Goal: Task Accomplishment & Management: Complete application form

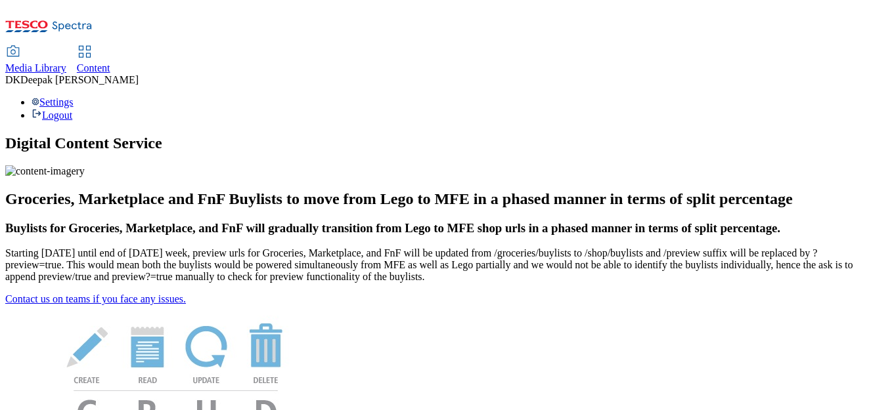
click at [110, 47] on link "Content" at bounding box center [93, 61] width 33 height 28
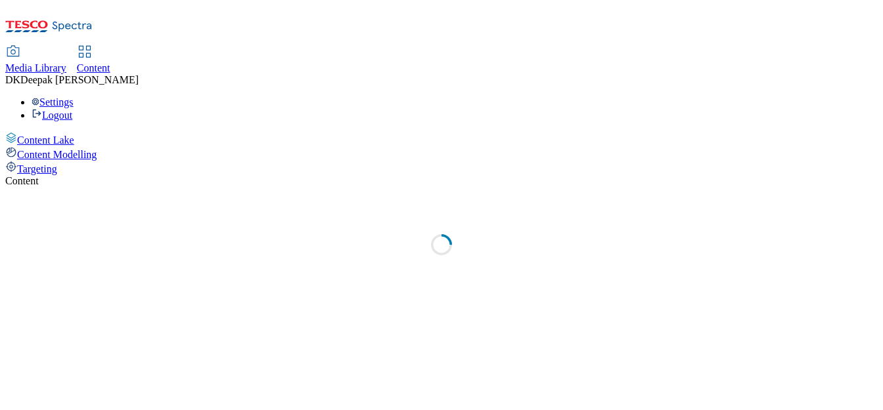
select select "ghs-uk"
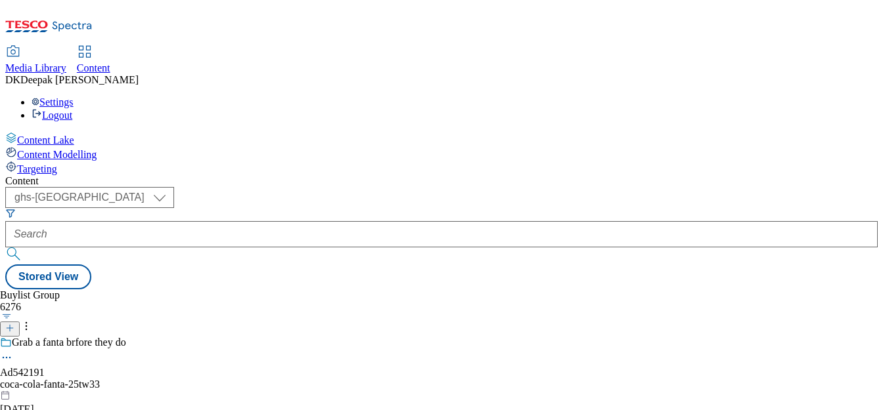
click at [13, 328] on line at bounding box center [10, 328] width 7 height 0
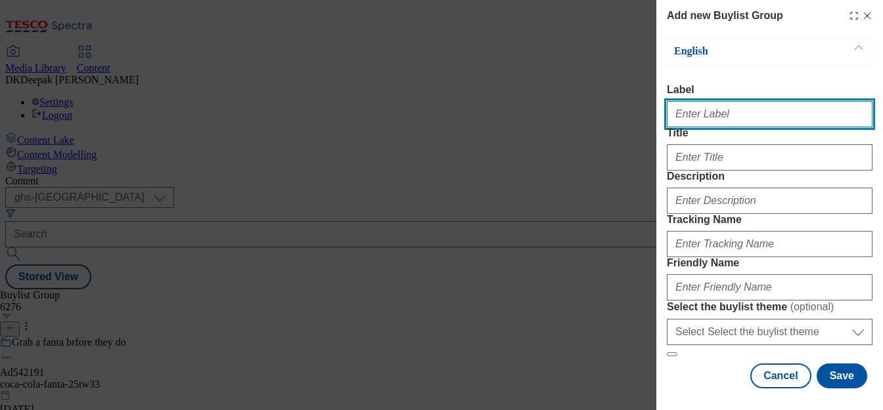
click at [723, 118] on input "Label" at bounding box center [769, 114] width 206 height 26
paste input "Ad541705"
type input "Ad541705"
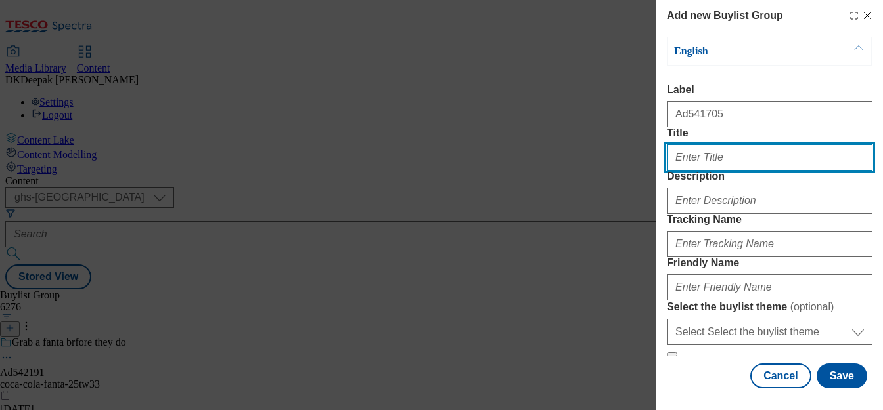
click at [724, 171] on input "Title" at bounding box center [769, 157] width 206 height 26
paste input "Every day can be epic"
type input "Every day can be epic"
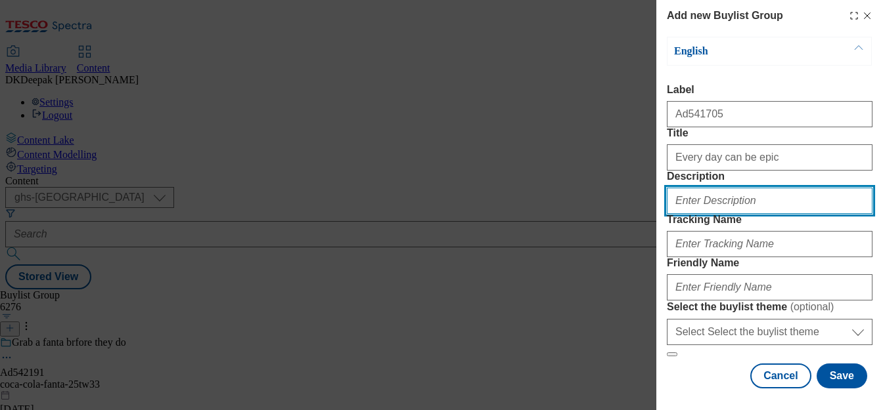
click at [714, 214] on input "Description" at bounding box center [769, 201] width 206 height 26
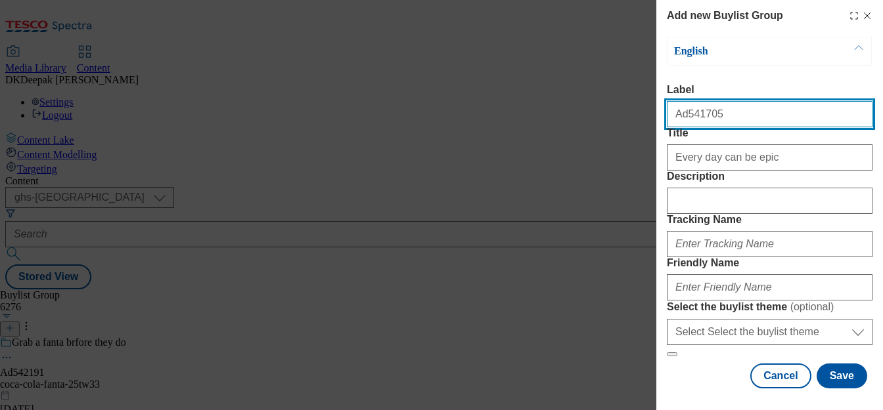
click at [684, 113] on input "Ad541705" at bounding box center [769, 114] width 206 height 26
paste input "Every day can be epic"
type input "Ad541705"
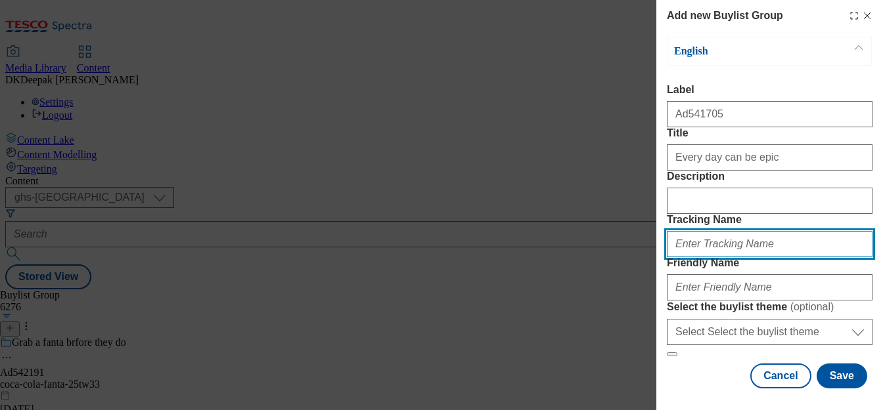
click at [710, 257] on input "Tracking Name" at bounding box center [769, 244] width 206 height 26
paste input "Ad541705"
type input "DH_AD541705"
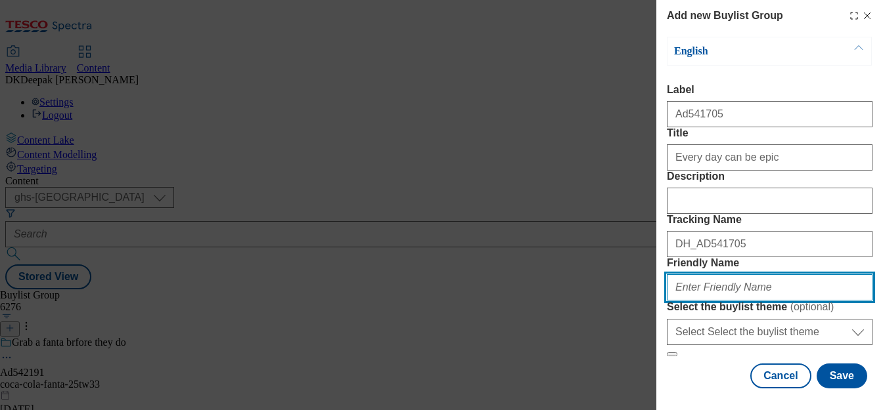
click at [705, 274] on input "Friendly Name" at bounding box center [769, 287] width 206 height 26
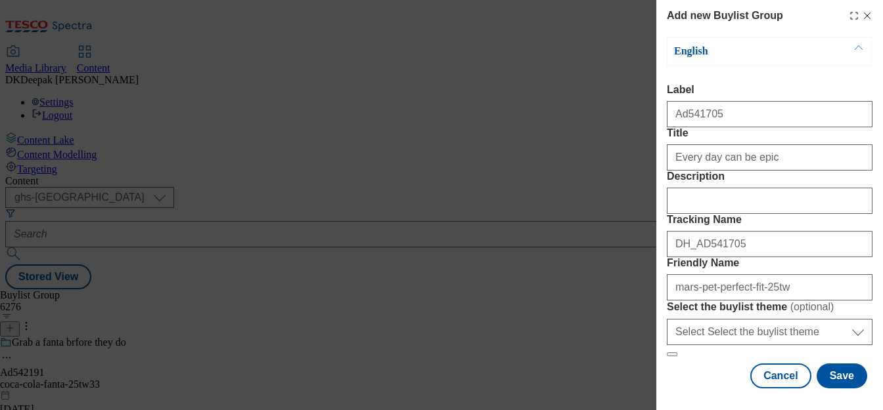
drag, startPoint x: 555, startPoint y: 176, endPoint x: 614, endPoint y: 207, distance: 67.0
click at [555, 176] on div "Add new Buylist Group English Label Ad541705 Title Every day can be epic Descri…" at bounding box center [441, 205] width 883 height 410
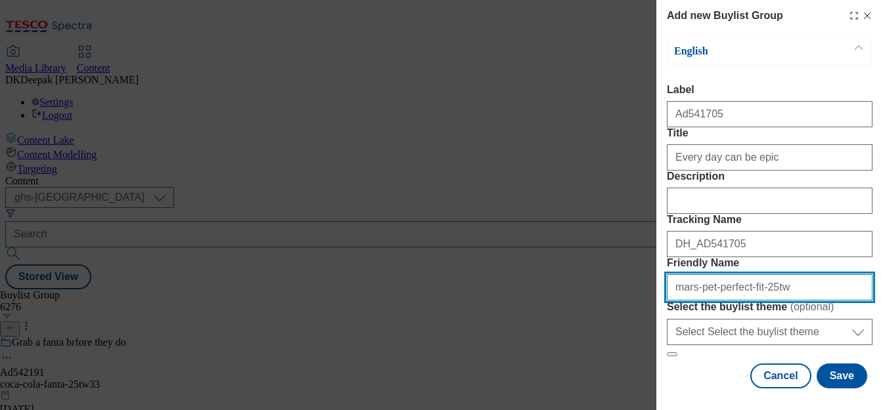
click at [787, 274] on input "mars-pet-perfect-fit-25tw" at bounding box center [769, 287] width 206 height 26
type input "mars-pet-perfect-fit-25tw34"
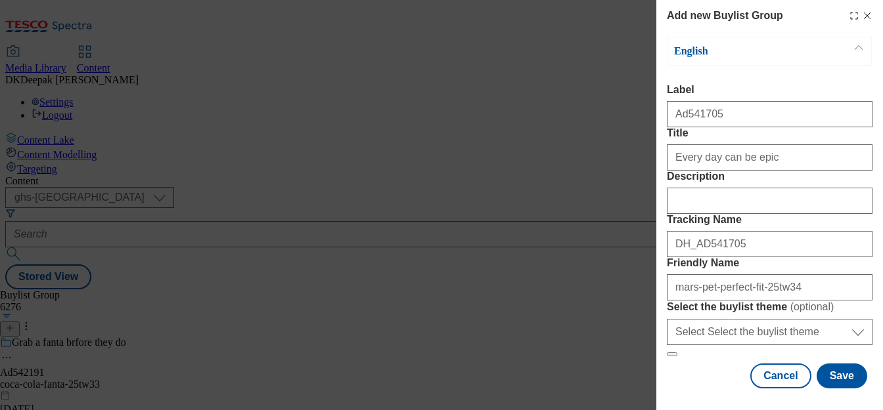
click at [517, 156] on div "Add new Buylist Group English Label Ad541705 Title Every day can be epic Descri…" at bounding box center [441, 205] width 883 height 410
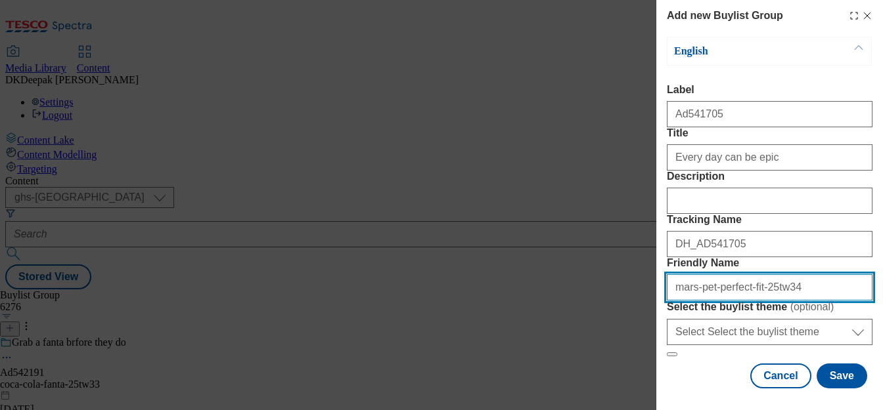
drag, startPoint x: 751, startPoint y: 258, endPoint x: 651, endPoint y: 263, distance: 99.3
click at [651, 263] on div "Add new Buylist Group English Label Ad541705 Title Every day can be epic Descri…" at bounding box center [441, 205] width 883 height 410
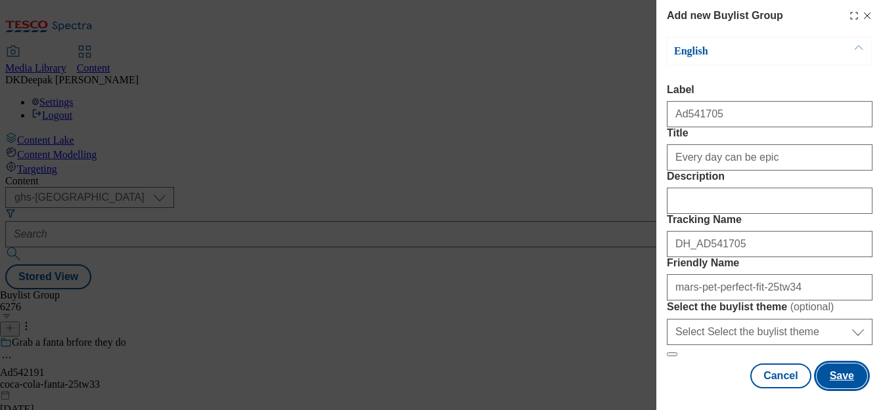
click at [839, 372] on button "Save" at bounding box center [841, 376] width 51 height 25
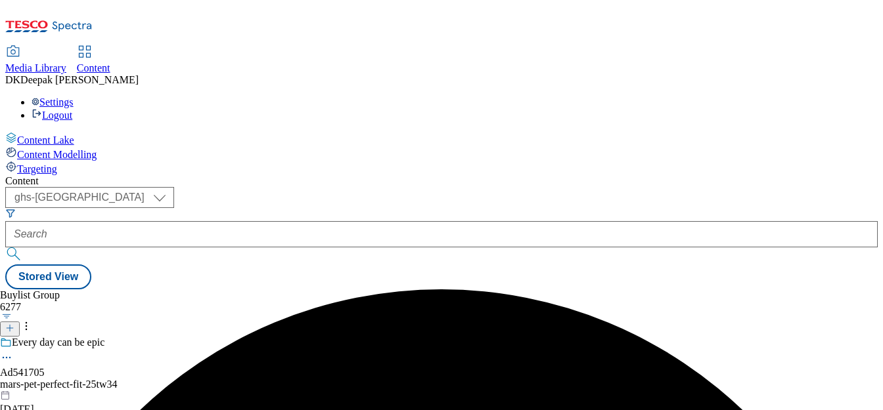
drag, startPoint x: 84, startPoint y: 271, endPoint x: 224, endPoint y: 192, distance: 160.5
click at [84, 175] on div "Content Lake Content Modelling Targeting" at bounding box center [441, 153] width 872 height 43
click at [309, 379] on div "mars-pet-perfect-fit-25tw34" at bounding box center [157, 385] width 315 height 12
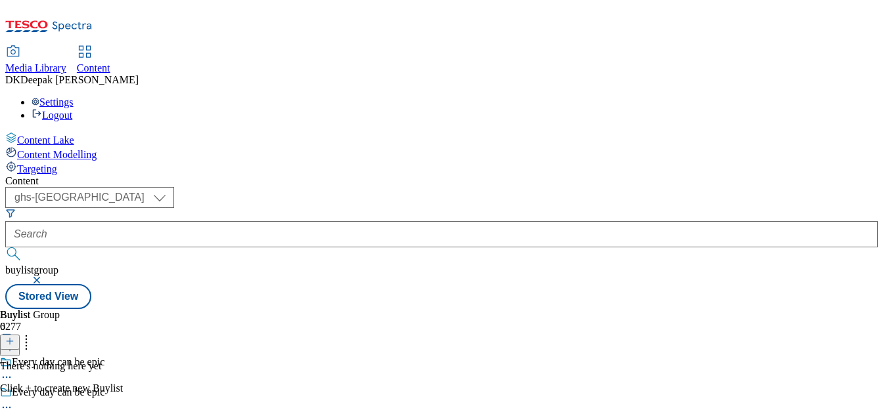
click at [14, 337] on icon at bounding box center [9, 341] width 9 height 9
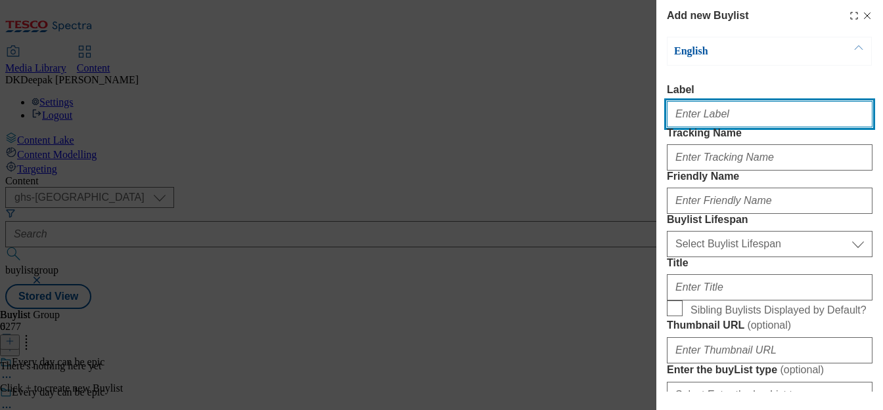
click at [730, 127] on input "Label" at bounding box center [769, 114] width 206 height 26
paste input "Ad541705"
type input "Ad541705"
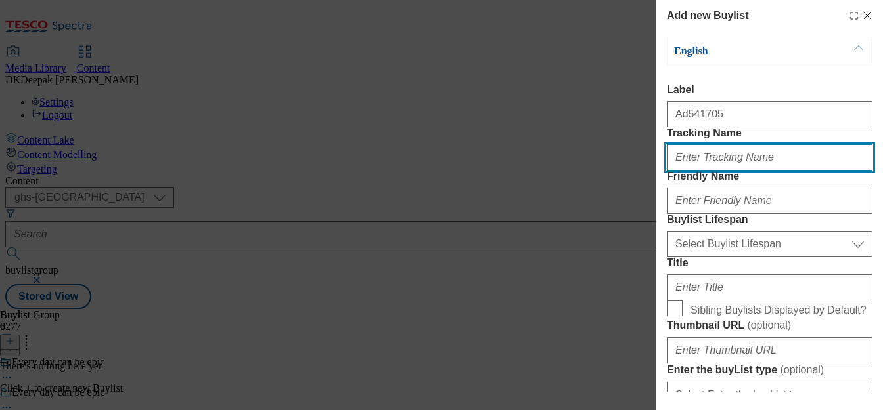
click at [712, 171] on input "Tracking Name" at bounding box center [769, 157] width 206 height 26
paste input "Ad541705"
type input "DH_AD541705"
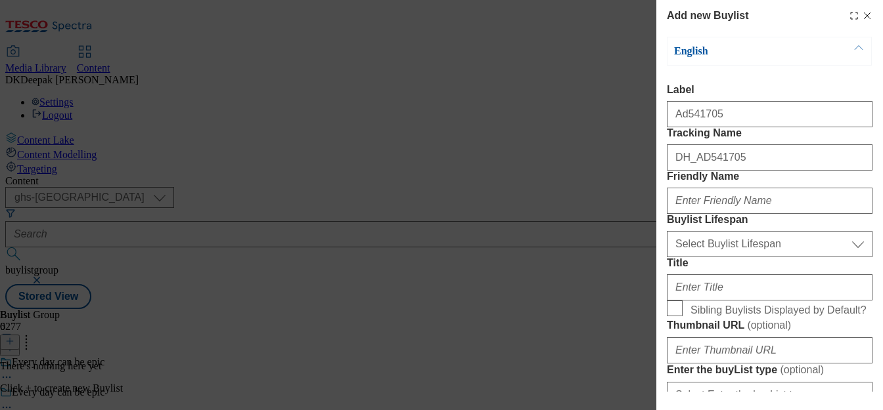
click at [734, 183] on label "Friendly Name" at bounding box center [769, 177] width 206 height 12
click at [734, 214] on input "Friendly Name" at bounding box center [769, 201] width 206 height 26
click at [718, 214] on input "Friendly Name" at bounding box center [769, 201] width 206 height 26
paste input "mars-pet"
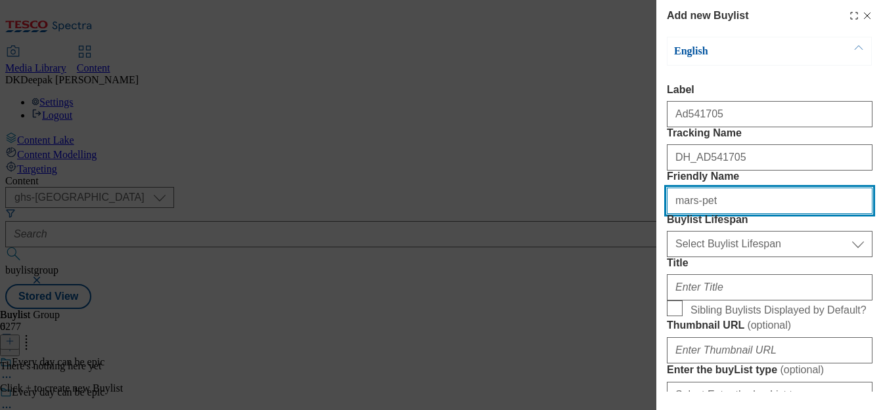
type input "mars-pet"
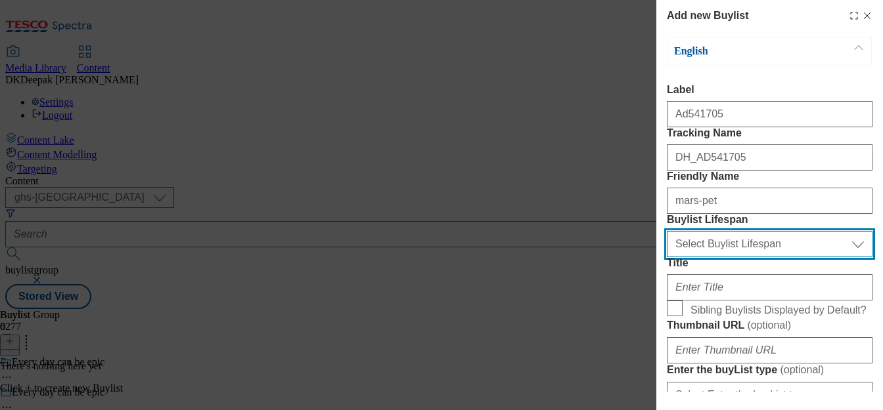
click at [733, 257] on select "Select Buylist Lifespan evergreen seasonal tactical" at bounding box center [769, 244] width 206 height 26
select select "tactical"
click at [666, 257] on select "Select Buylist Lifespan evergreen seasonal tactical" at bounding box center [769, 244] width 206 height 26
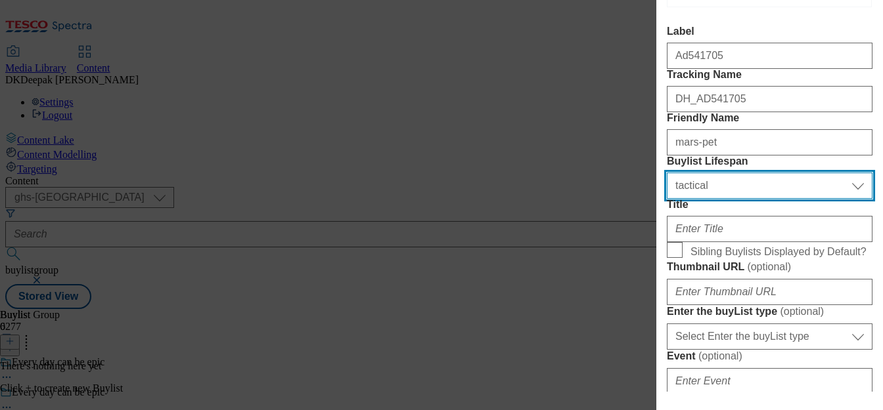
scroll to position [131, 0]
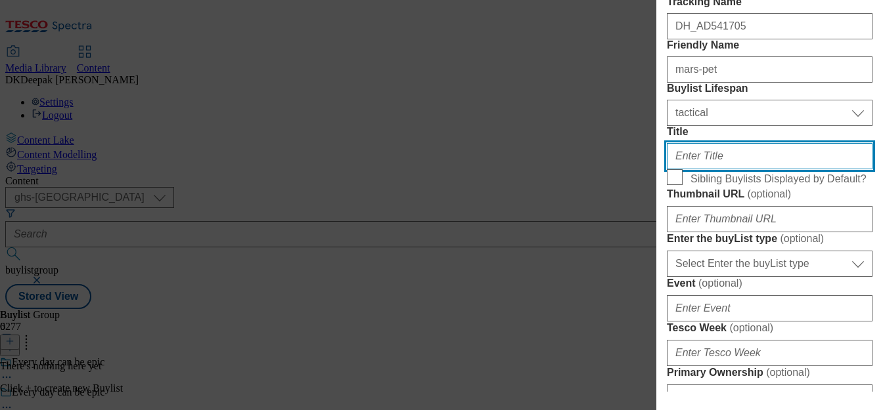
click at [726, 169] on input "Title" at bounding box center [769, 156] width 206 height 26
paste input "Start their daily routine today"
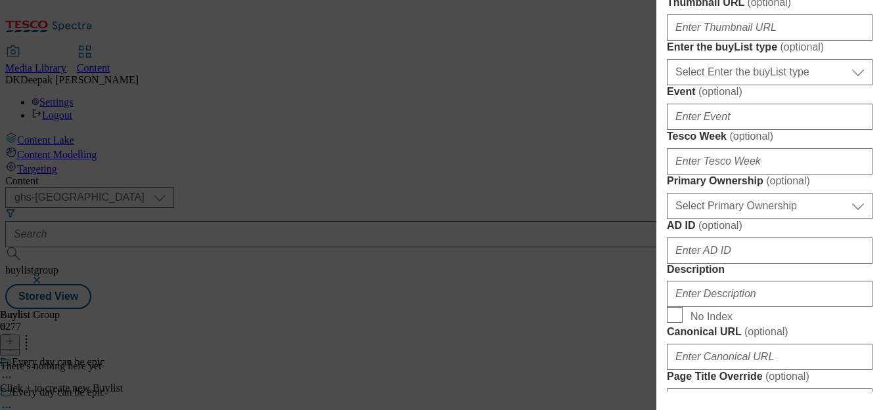
scroll to position [328, 0]
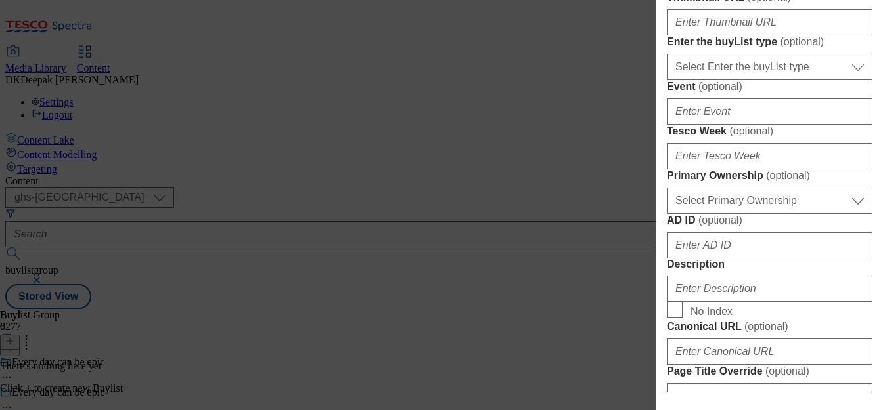
type input "Start their daily routine today"
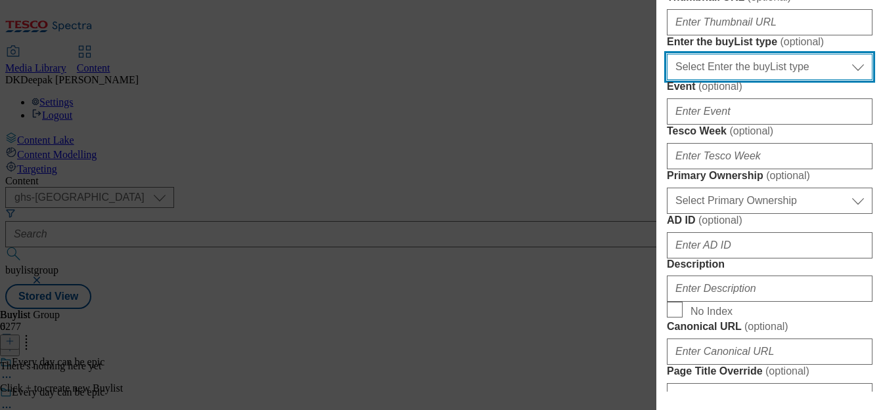
click at [737, 80] on select "Select Enter the buyList type event supplier funded long term >4 weeks supplier…" at bounding box center [769, 67] width 206 height 26
select select "supplier funded short term 1-3 weeks"
click at [666, 80] on select "Select Enter the buyList type event supplier funded long term >4 weeks supplier…" at bounding box center [769, 67] width 206 height 26
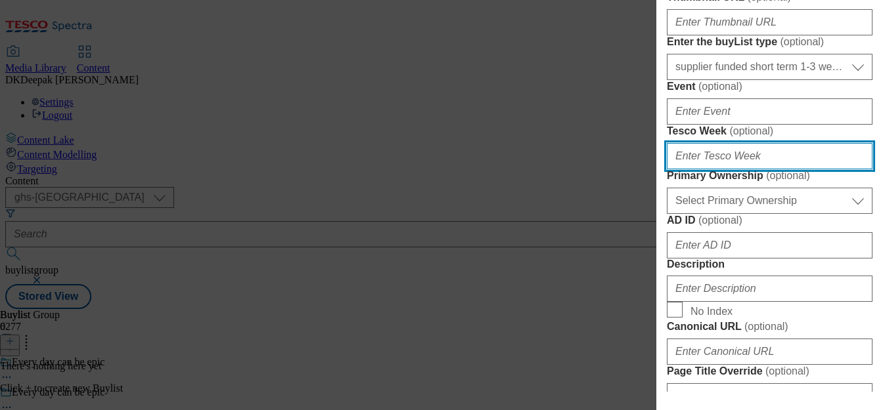
click at [699, 169] on input "Tesco Week ( optional )" at bounding box center [769, 156] width 206 height 26
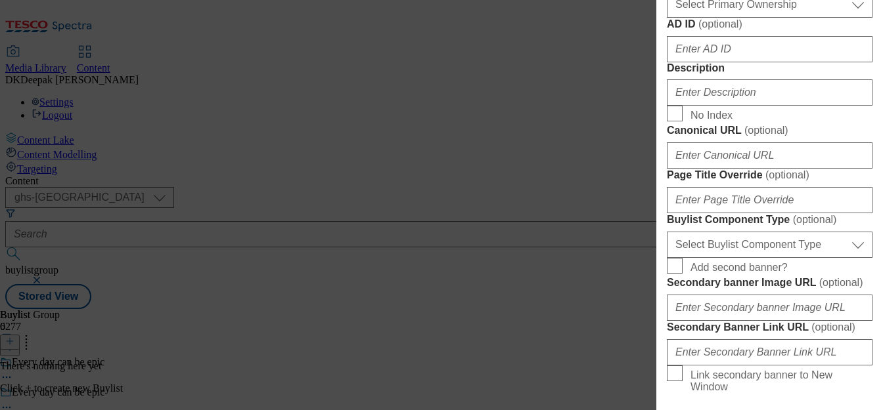
scroll to position [525, 0]
type input "34"
click at [705, 17] on select "Select Primary Ownership tesco dunnhumby" at bounding box center [769, 4] width 206 height 26
select select "dunnhumby"
click at [666, 17] on select "Select Primary Ownership tesco dunnhumby" at bounding box center [769, 4] width 206 height 26
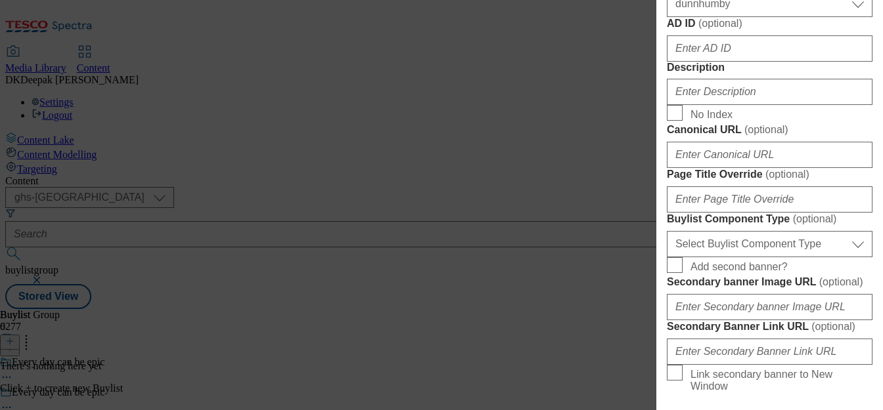
click at [123, 330] on div "Add new Buylist English Label Ad541705 Tracking Name DH_AD541705 Friendly Name …" at bounding box center [441, 205] width 883 height 410
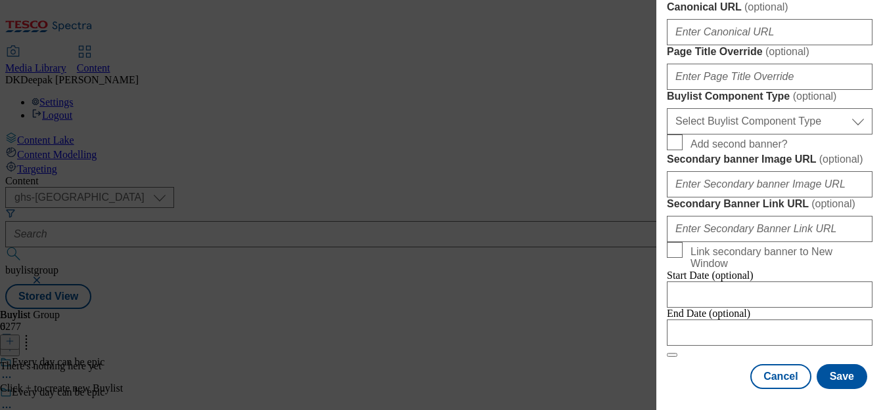
scroll to position [657, 0]
paste input "Ad541705"
drag, startPoint x: 682, startPoint y: 154, endPoint x: 655, endPoint y: 157, distance: 27.0
click at [655, 157] on div "Add new Buylist English Label Ad541705 Tracking Name DH_AD541705 Friendly Name …" at bounding box center [441, 205] width 883 height 410
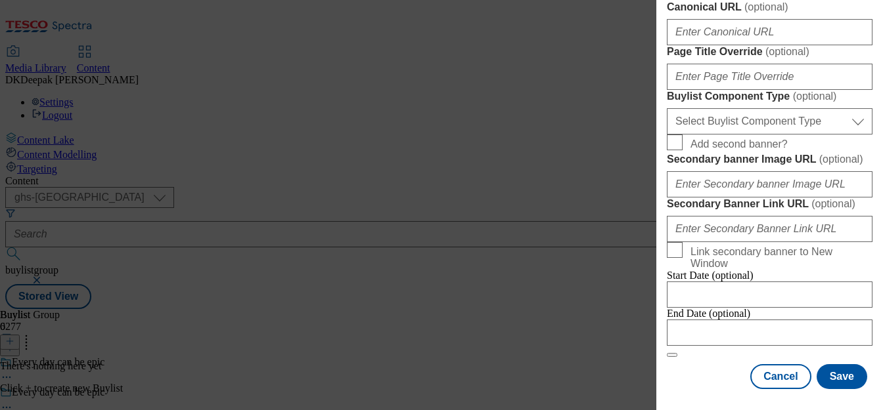
type input "541705"
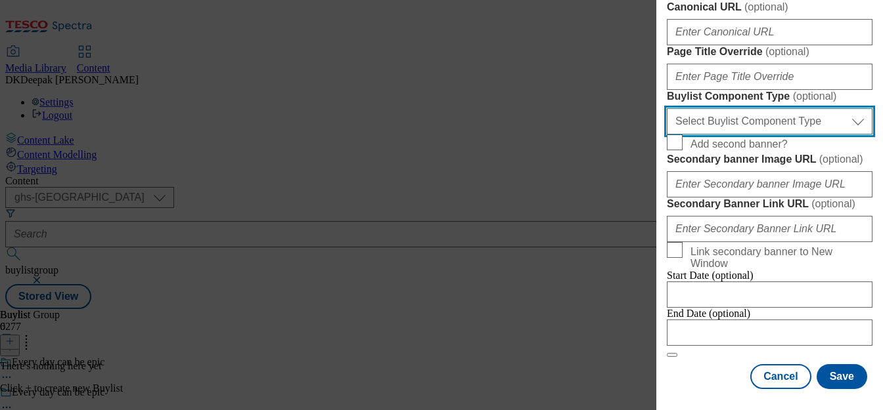
click at [766, 135] on select "Select Buylist Component Type Banner Competition Header Meal" at bounding box center [769, 121] width 206 height 26
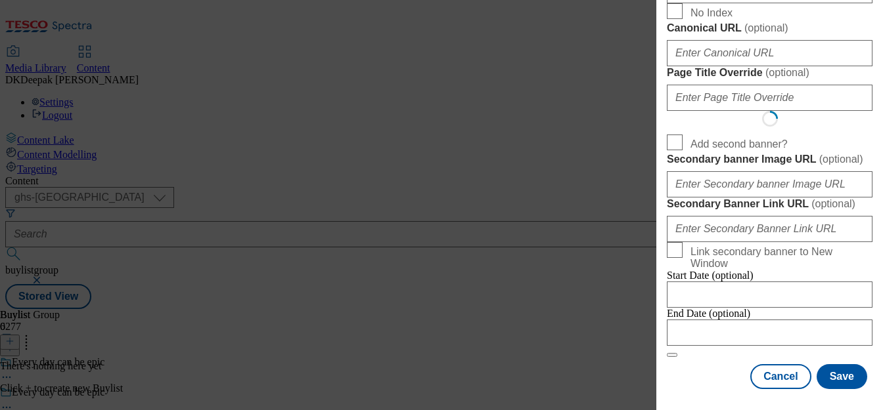
select select "Banner"
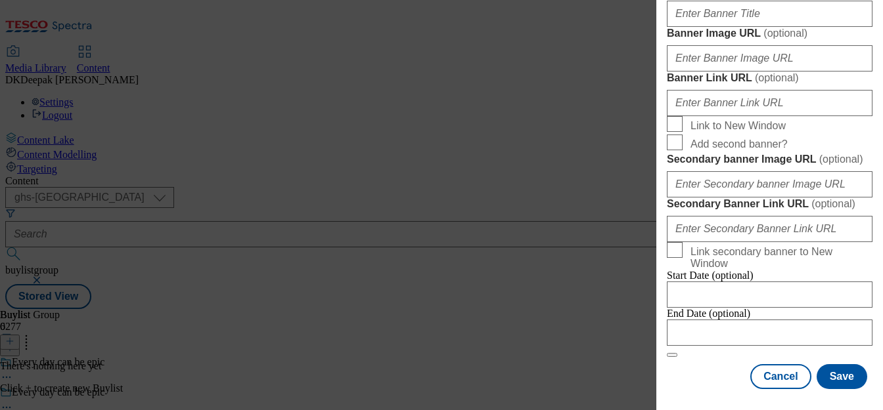
scroll to position [1361, 0]
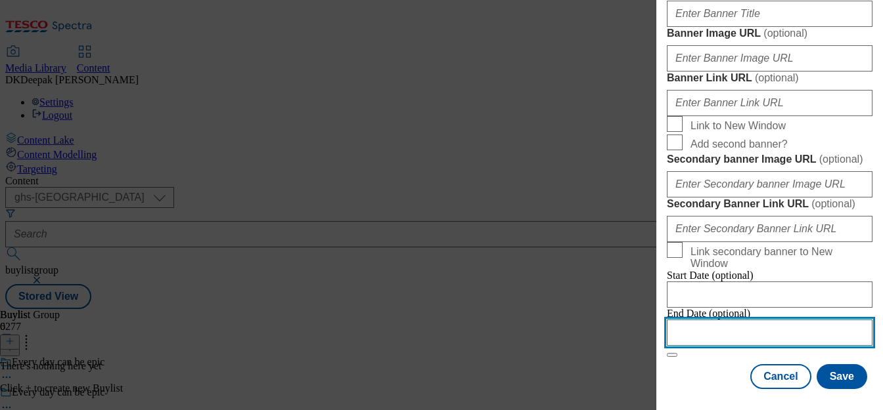
click at [739, 327] on input "Modal" at bounding box center [769, 333] width 206 height 26
select select "2025"
select select "September"
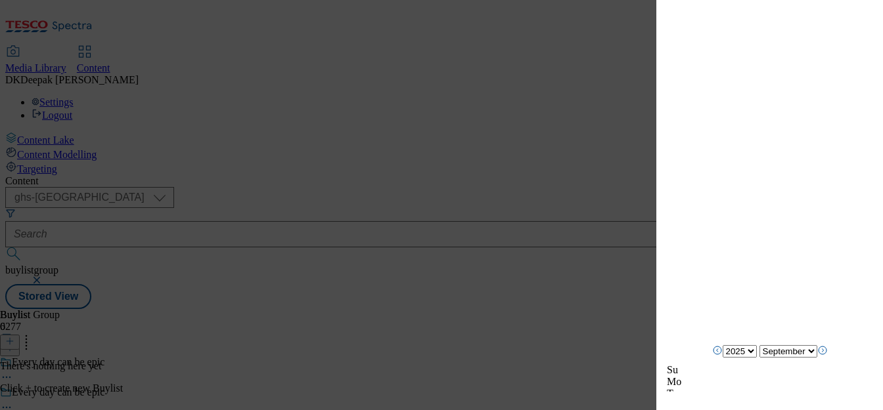
scroll to position [3657, 0]
click at [735, 358] on select "2024 2025 2026 2027 2028 2029 2030 2031 2032 2033 2034 2035 2036 2037 2038 2039…" at bounding box center [739, 351] width 34 height 12
select select "2026"
click at [722, 358] on select "2024 2025 2026 2027 2028 2029 2030 2031 2032 2033 2034 2035 2036 2037 2038 2039…" at bounding box center [739, 351] width 34 height 12
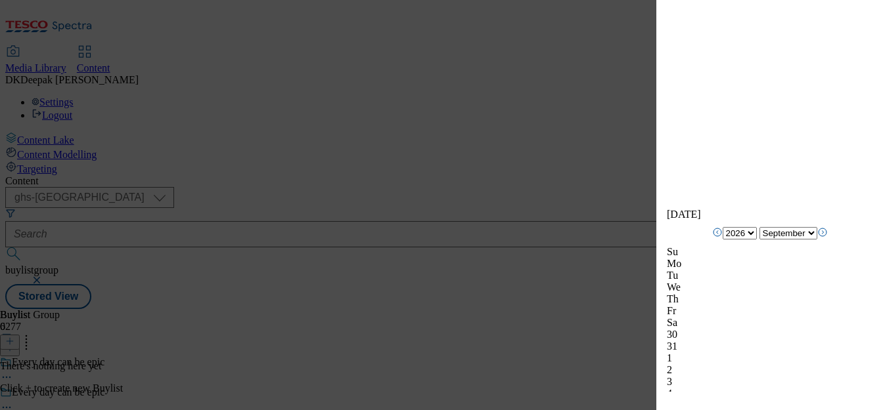
scroll to position [1493, 0]
click at [783, 230] on select "January February March April May June July August September October November De…" at bounding box center [788, 232] width 58 height 12
select select "January"
click at [759, 227] on select "January February March April May June July August September October November De…" at bounding box center [788, 232] width 58 height 12
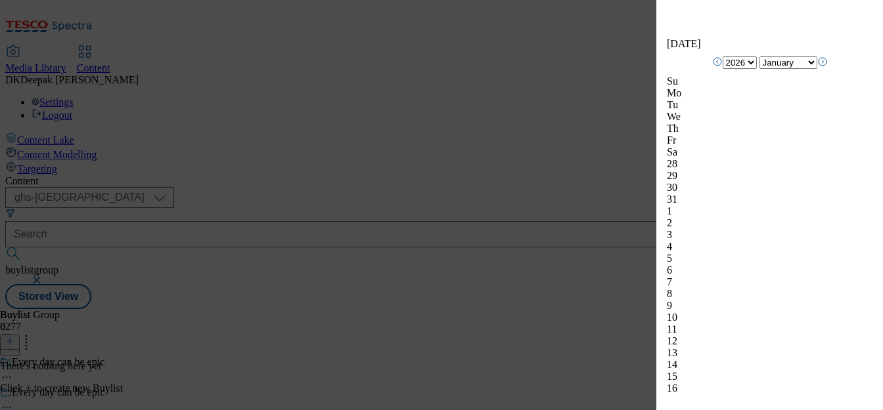
scroll to position [1663, 0]
click at [686, 323] on div "11" at bounding box center [769, 329] width 206 height 12
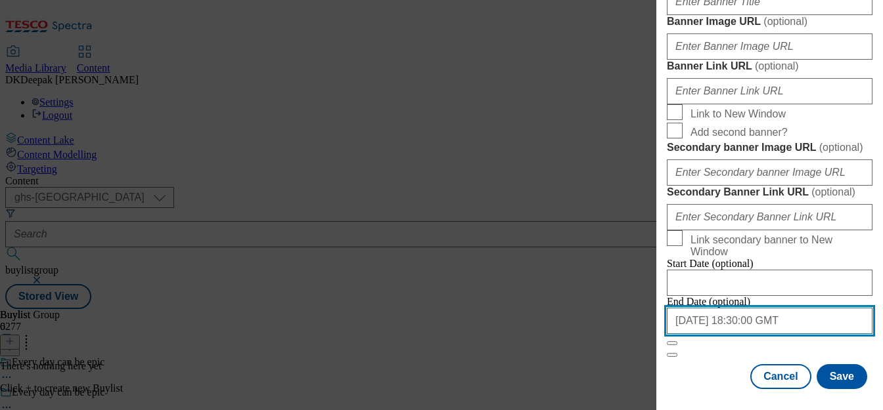
click at [648, 255] on div "Add new Buylist English Label Ad541705 Tracking Name DH_AD541705 Friendly Name …" at bounding box center [441, 205] width 883 height 410
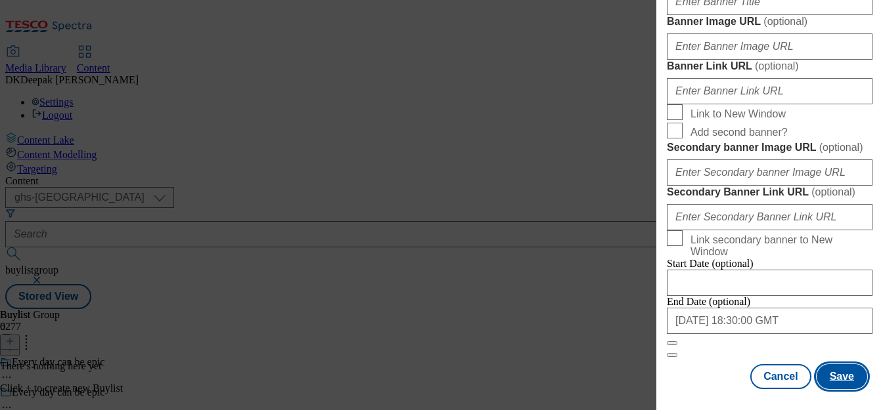
click at [832, 372] on button "Save" at bounding box center [841, 376] width 51 height 25
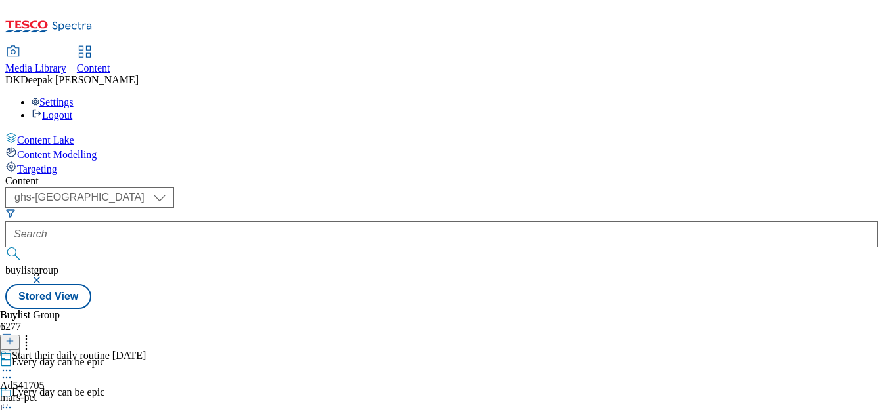
click at [146, 350] on div "Start their daily routine today Ad541705 mars-pet Sep 18, 2025 12:36 PM" at bounding box center [73, 395] width 146 height 91
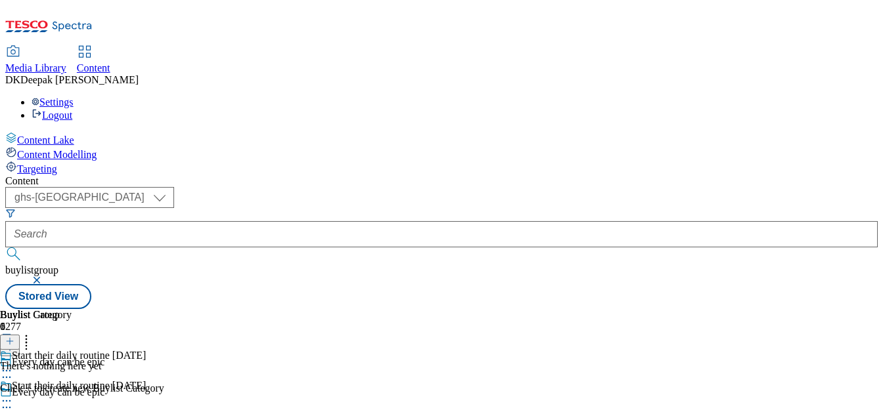
click at [14, 337] on icon at bounding box center [9, 341] width 9 height 9
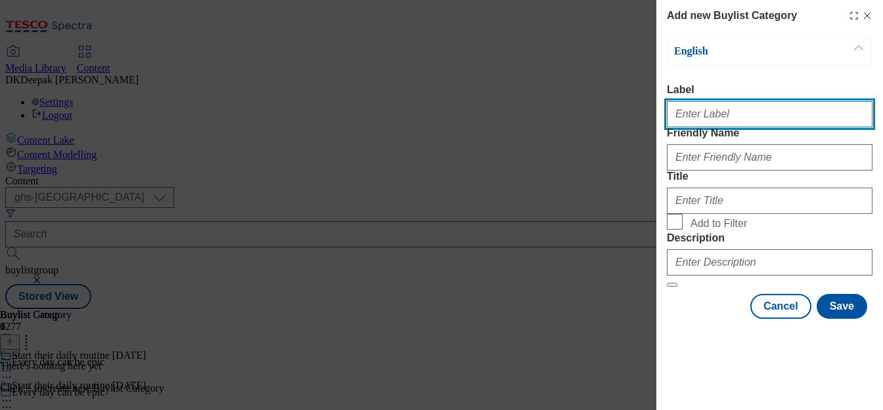
click at [696, 110] on input "Label" at bounding box center [769, 114] width 206 height 26
paste input "Ad541705"
type input "Ad541705"
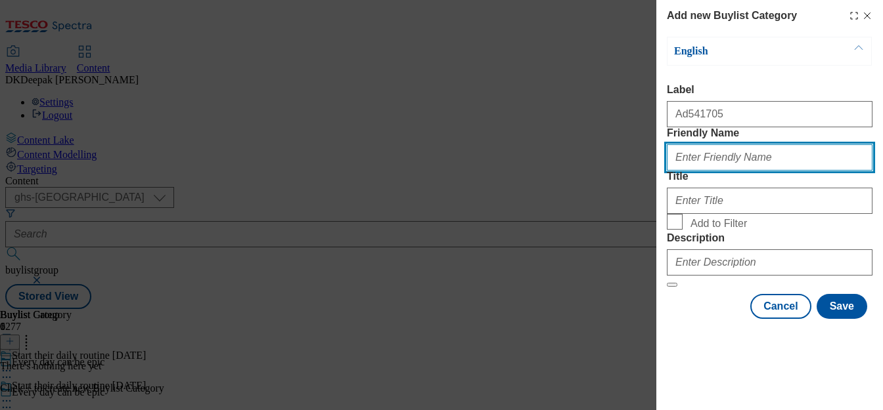
click at [716, 171] on input "Friendly Name" at bounding box center [769, 157] width 206 height 26
paste input "mars-pet-perfect-fit"
type input "mars-pet-perfect-fit"
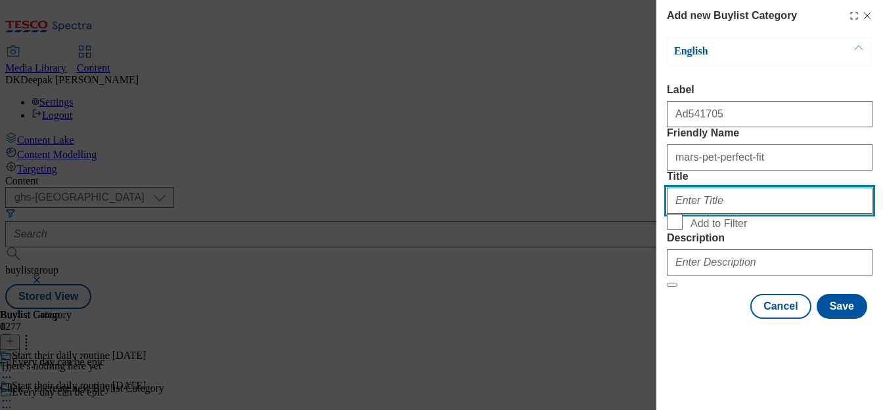
click at [713, 214] on input "Title" at bounding box center [769, 201] width 206 height 26
paste input "Mars Pet"
type input "Mars Pet"
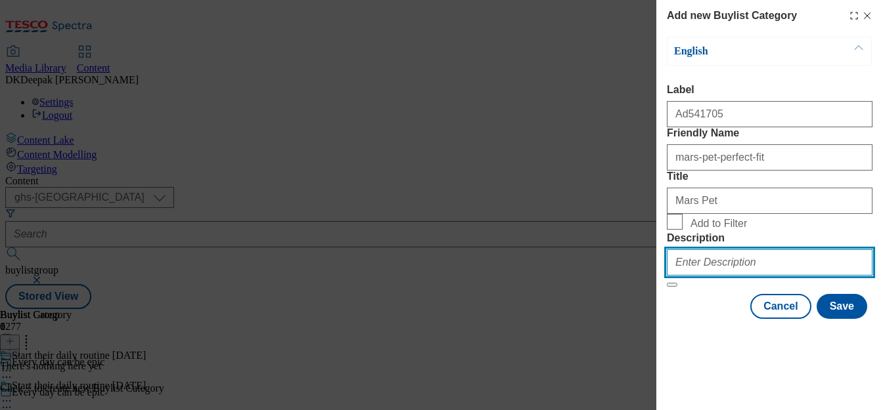
click at [715, 276] on input "Description" at bounding box center [769, 263] width 206 height 26
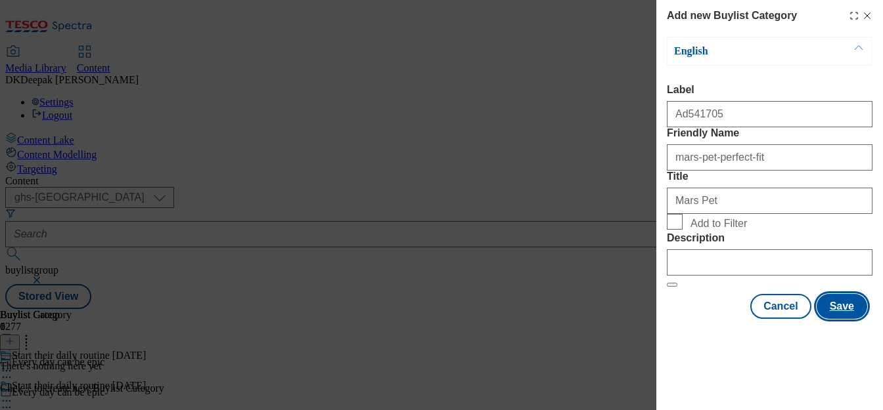
click at [823, 319] on button "Save" at bounding box center [841, 306] width 51 height 25
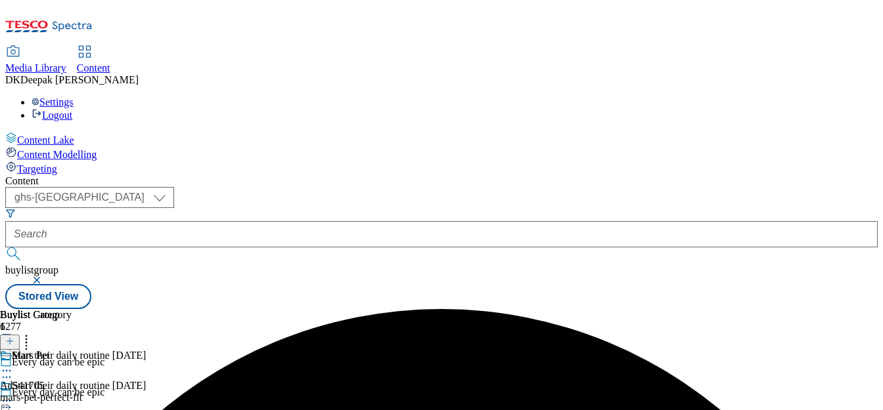
click at [82, 350] on div "Mars Pet Ad541705 mars-pet-perfect-fit Sep 18, 2025 12:36 PM" at bounding box center [41, 395] width 82 height 91
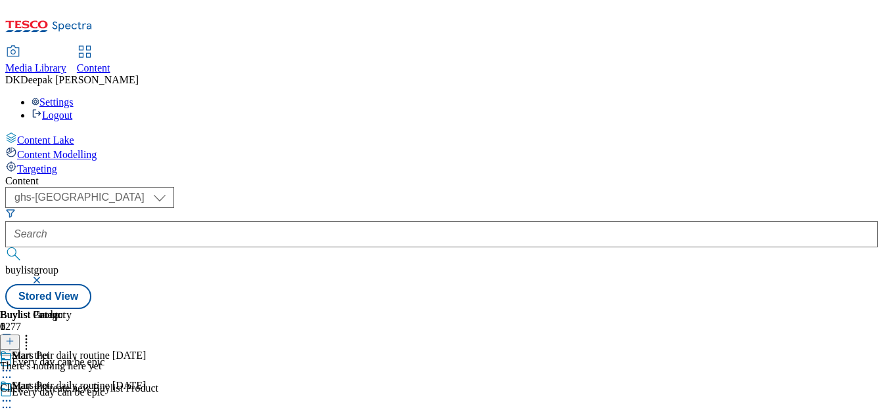
scroll to position [131, 0]
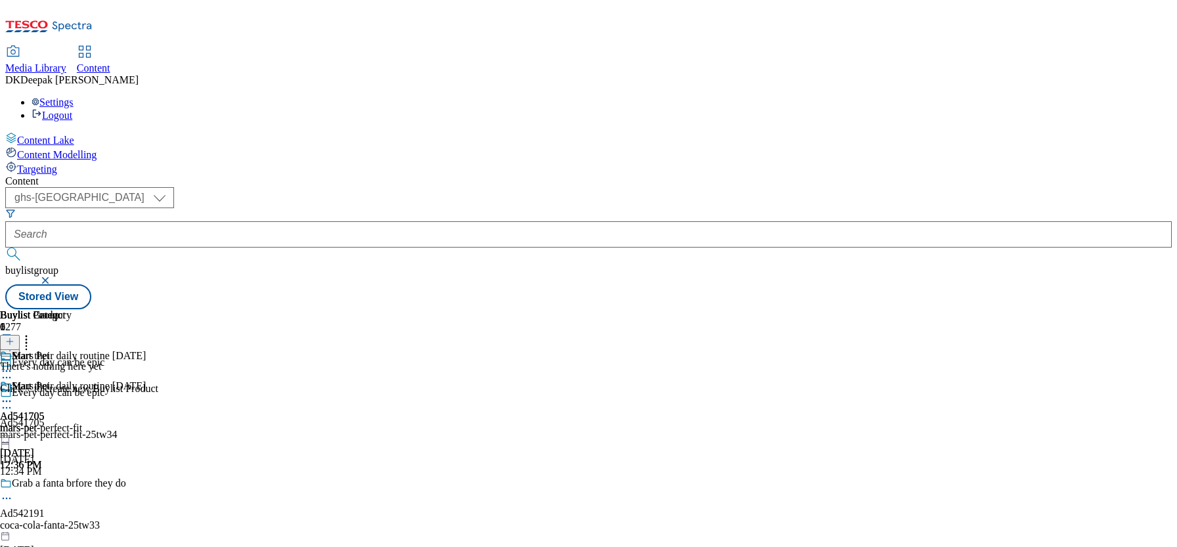
click at [14, 337] on icon at bounding box center [9, 341] width 9 height 9
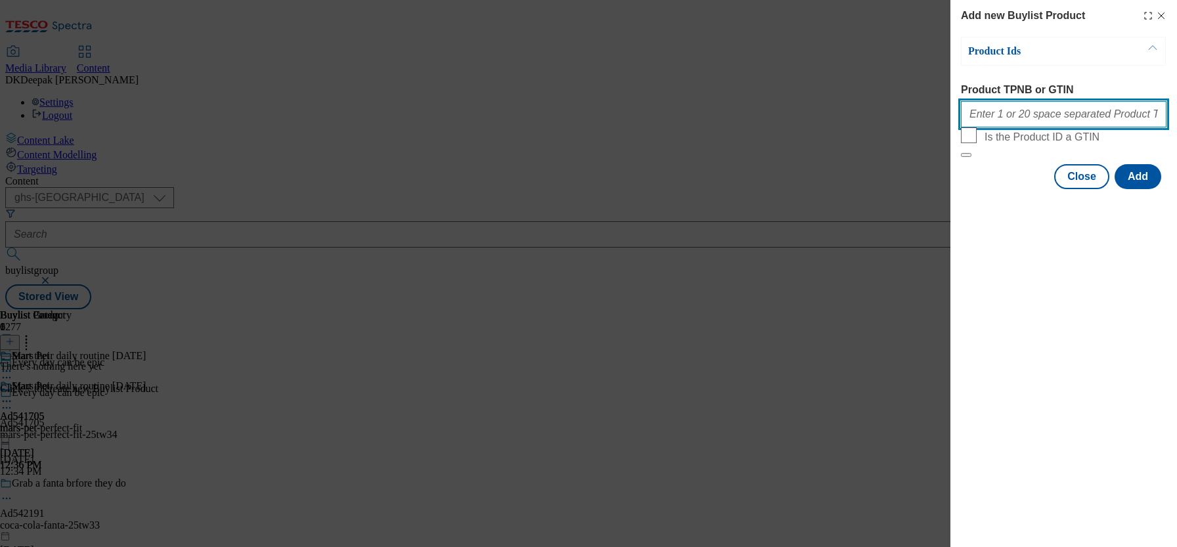
click at [882, 125] on input "Product TPNB or GTIN" at bounding box center [1064, 114] width 206 height 26
paste input "92340540, 92340540, 92340540, 92340540, 92340540, 92340540, 92340540, 92340540,…"
type input "92340540, 92340540, 92340540, 92340540, 92340540, 92340540, 92340540, 92340540,…"
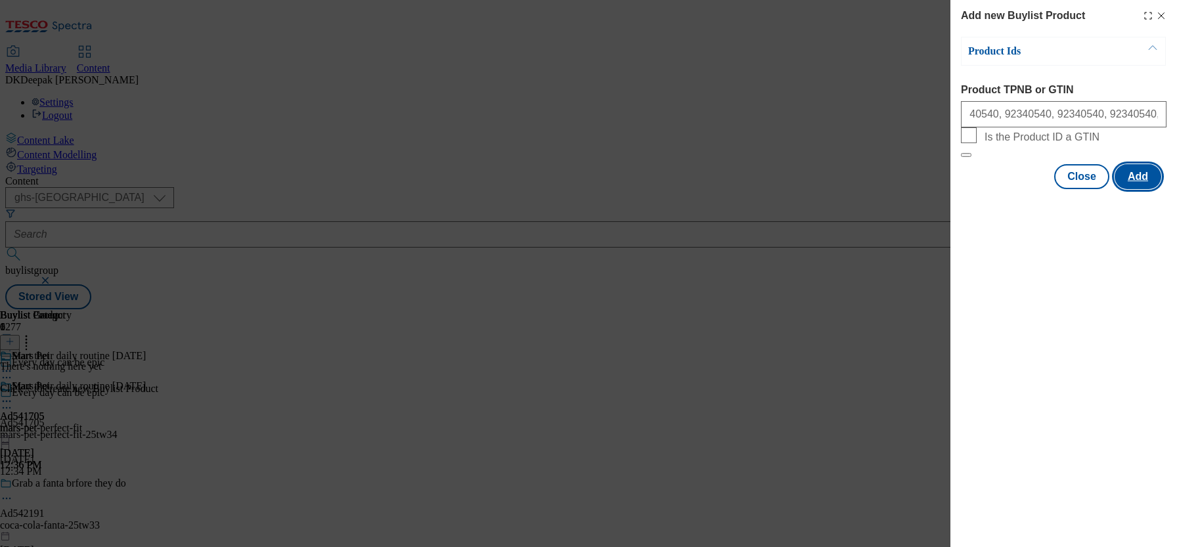
click at [882, 189] on button "Add" at bounding box center [1137, 176] width 47 height 25
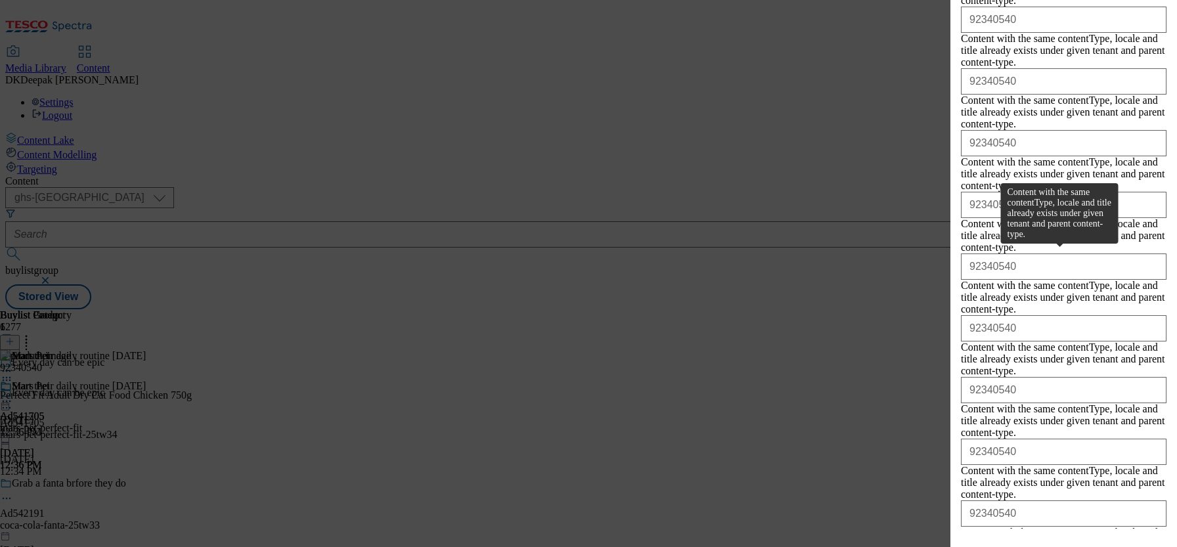
scroll to position [2227, 0]
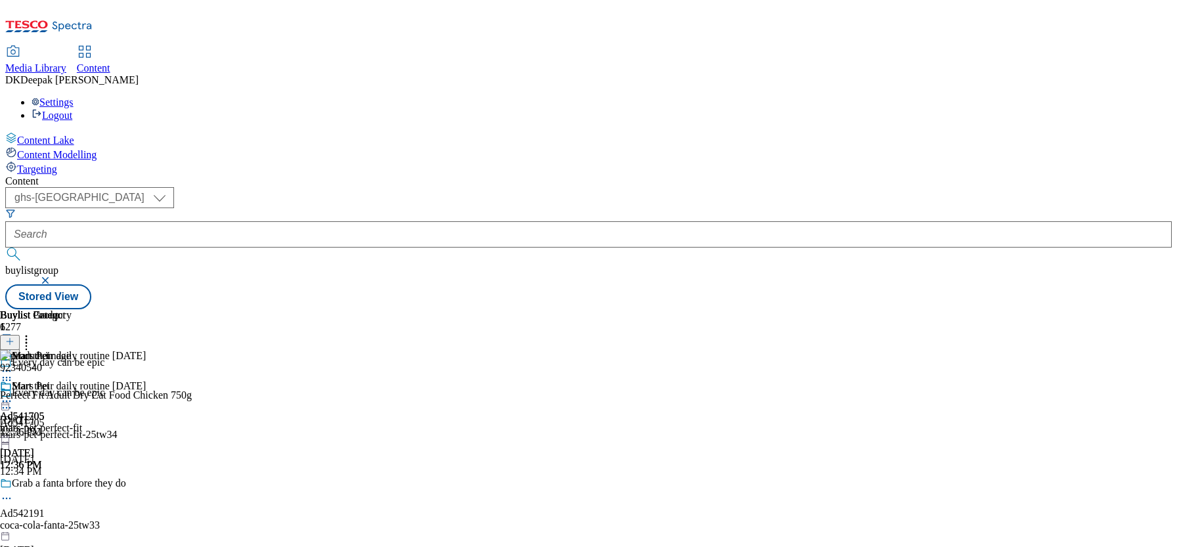
scroll to position [0, 0]
click at [13, 395] on icon at bounding box center [6, 401] width 13 height 13
click at [72, 410] on span "Preview" at bounding box center [56, 490] width 31 height 10
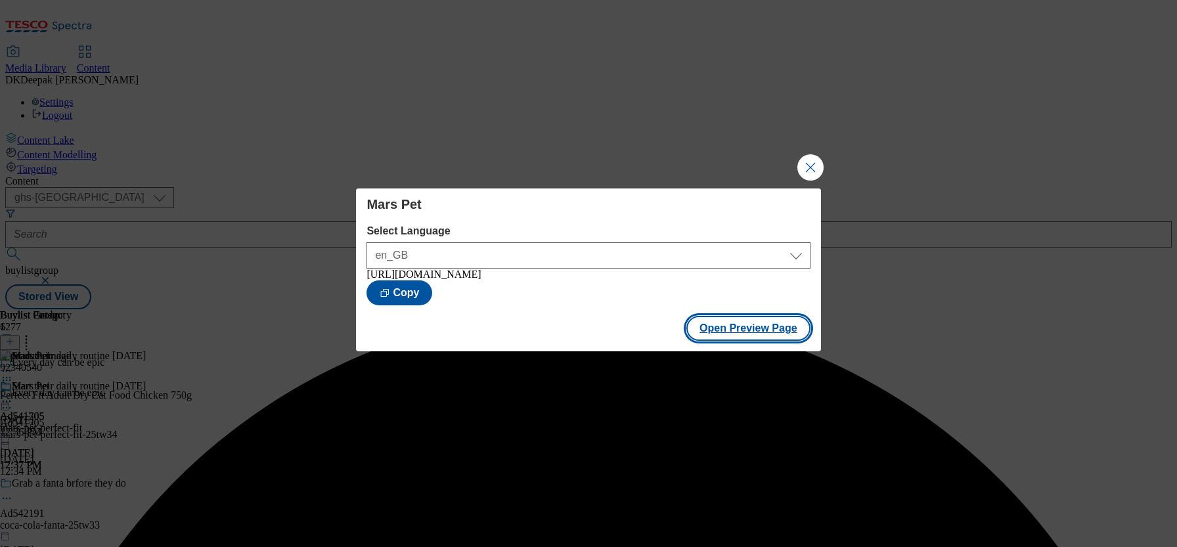
click at [747, 334] on button "Open Preview Page" at bounding box center [748, 328] width 124 height 25
click at [810, 171] on button "Close Modal" at bounding box center [810, 167] width 26 height 26
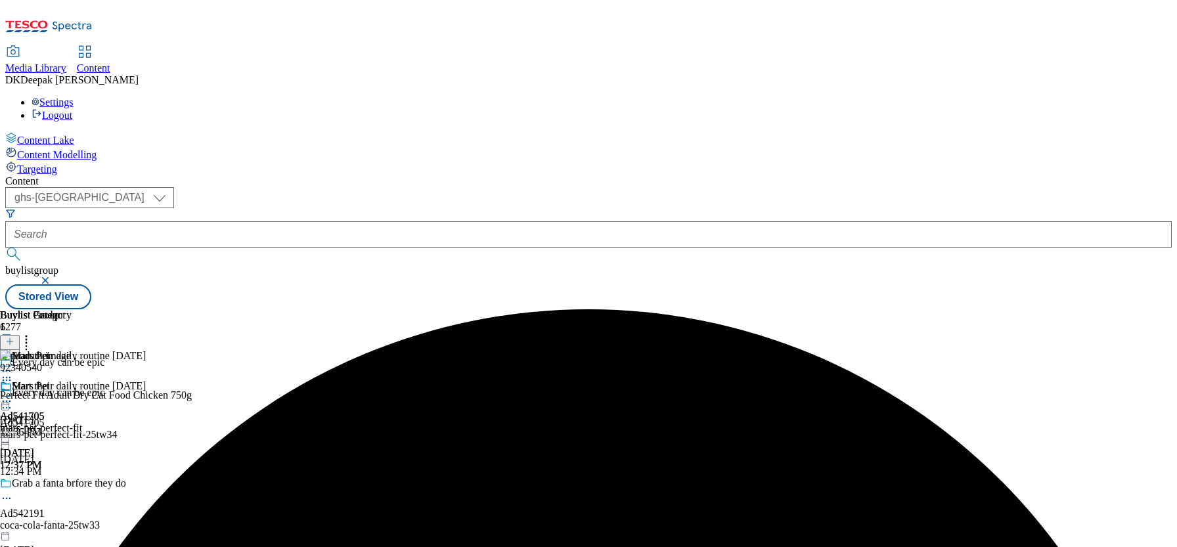
click at [13, 395] on icon at bounding box center [6, 401] width 13 height 13
click at [61, 410] on button "Edit" at bounding box center [43, 428] width 35 height 15
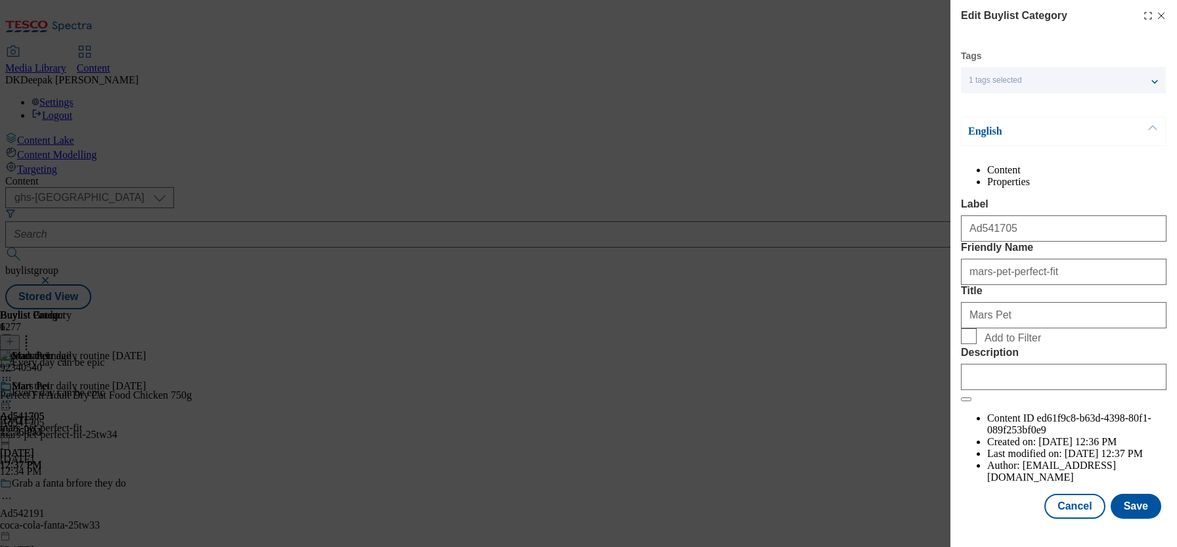
scroll to position [42, 0]
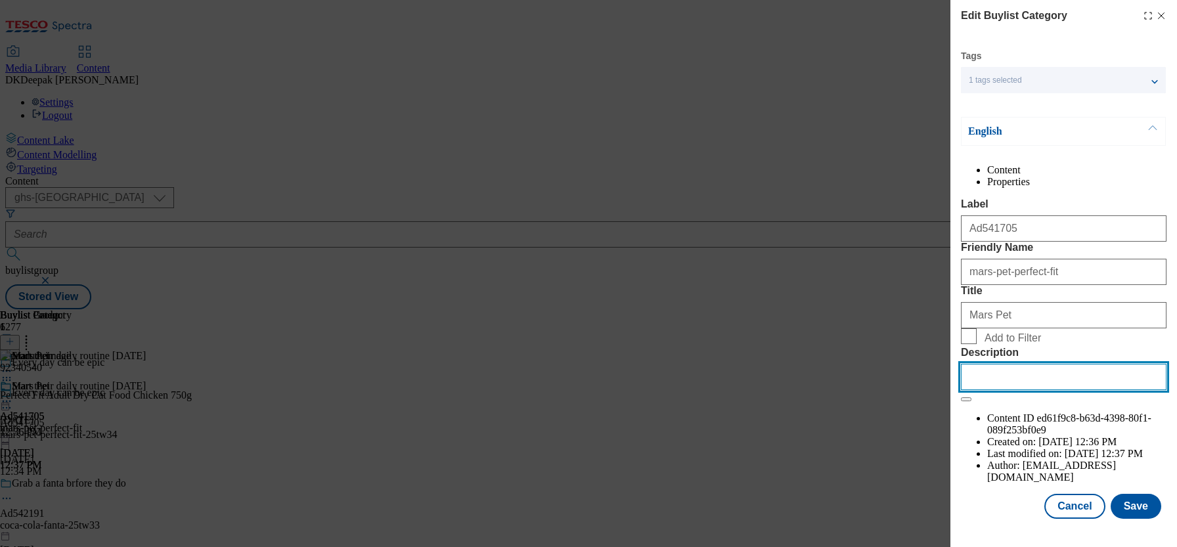
click at [882, 390] on input "Description" at bounding box center [1064, 377] width 206 height 26
paste input "Perfect Fit Adult 1+ Dry Cat Food - Chicken 750g"
type input "Perfect Fit Adult 1+ Dry Cat Food - Chicken 750g"
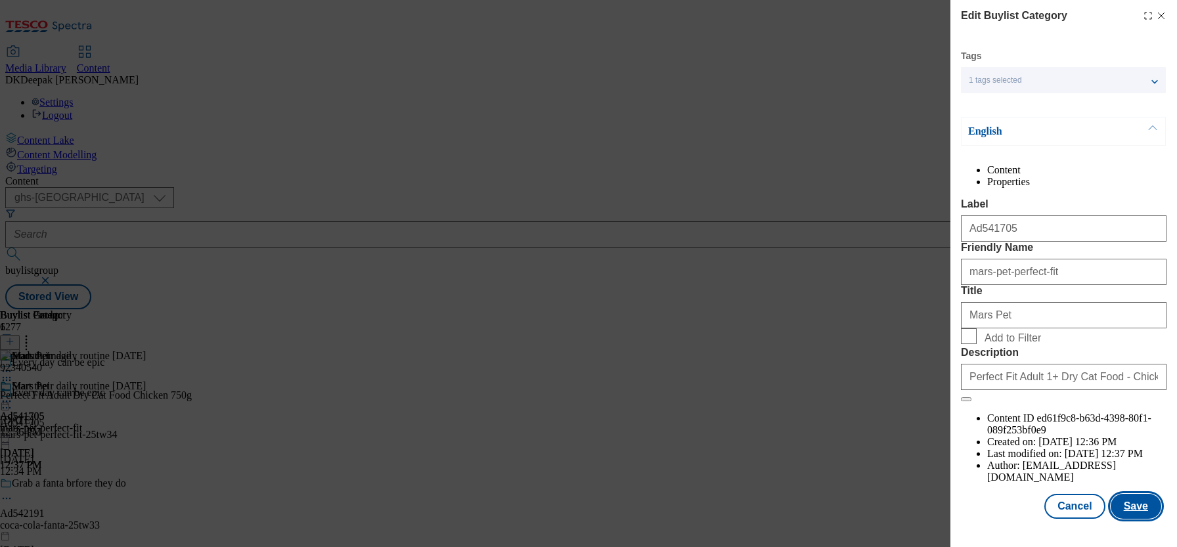
click at [882, 410] on button "Save" at bounding box center [1135, 506] width 51 height 25
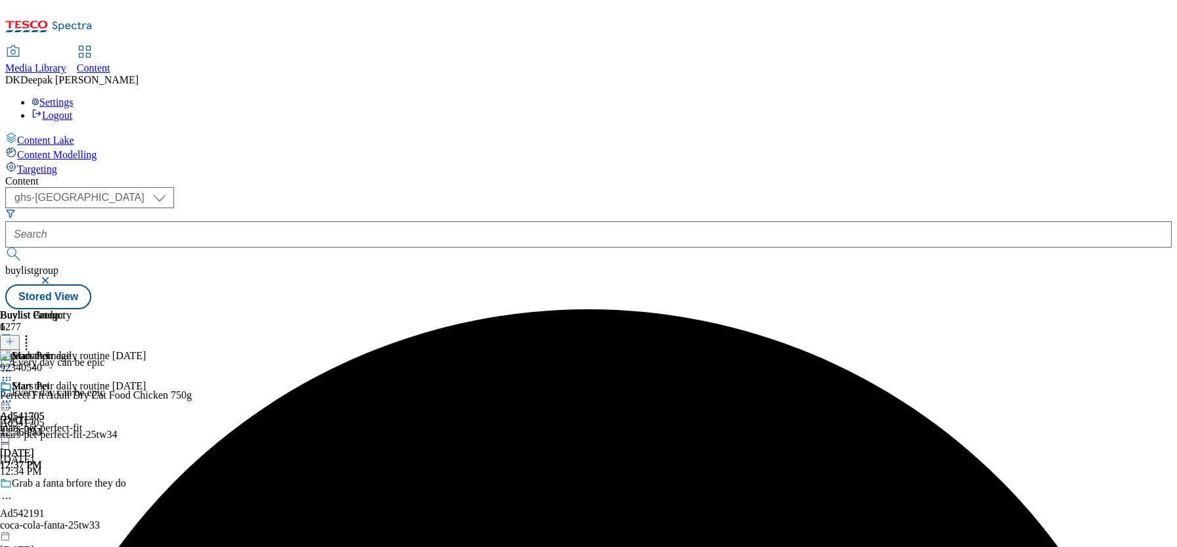
click at [13, 395] on icon at bounding box center [6, 401] width 13 height 13
click at [56, 410] on span "Edit" at bounding box center [48, 429] width 15 height 10
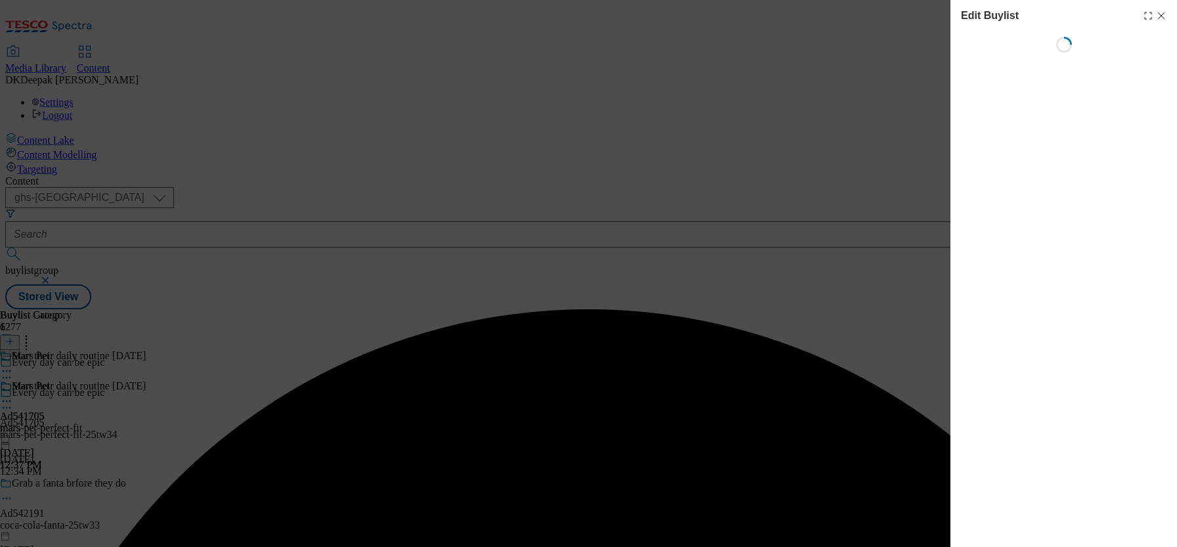
select select "tactical"
select select "supplier funded short term 1-3 weeks"
select select "dunnhumby"
select select "Banner"
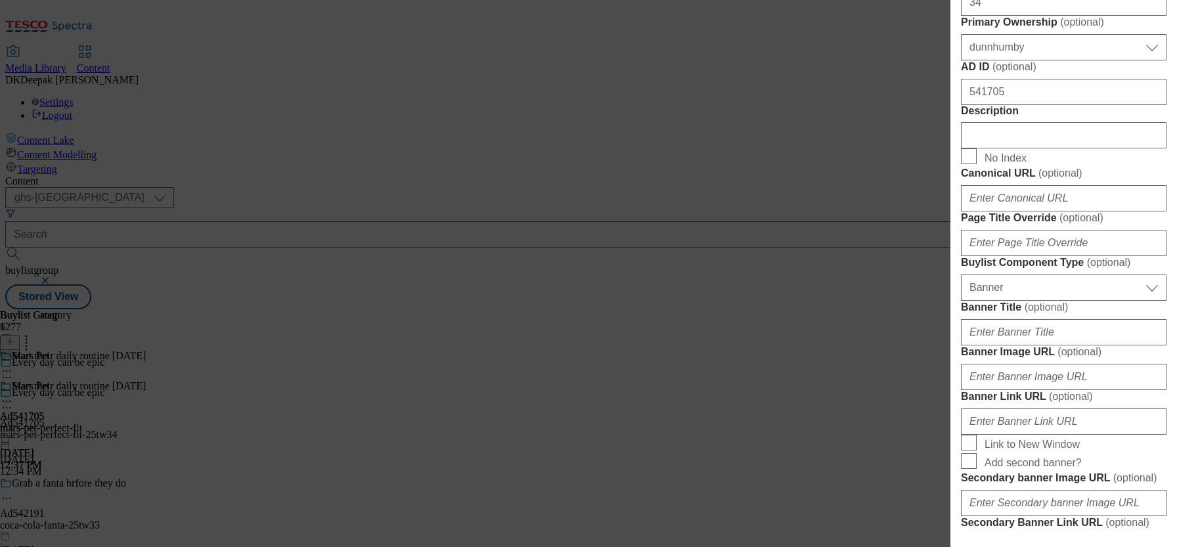
scroll to position [613, 0]
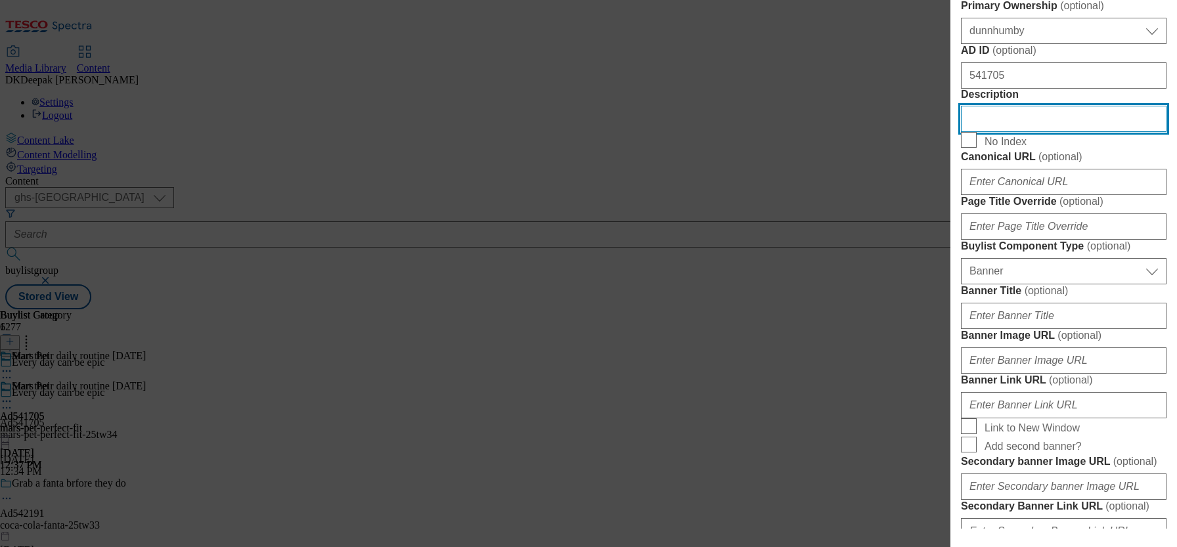
click at [882, 132] on input "Description" at bounding box center [1064, 119] width 206 height 26
paste input "Perfect Fit Adult 1+ Dry Cat Food - Chicken 750g"
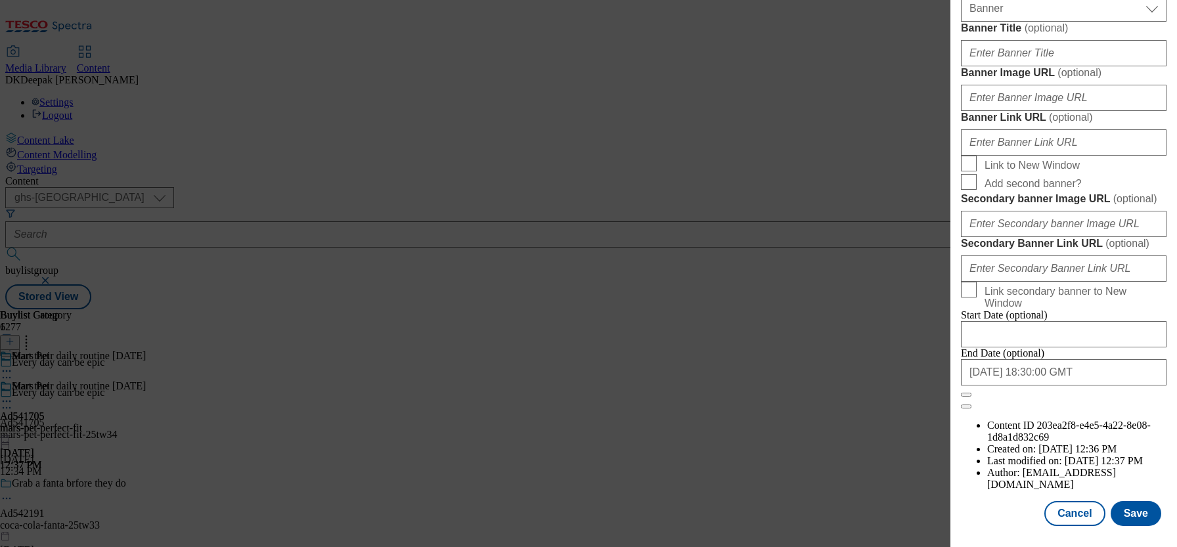
scroll to position [1375, 0]
type input "Perfect Fit Adult 1+ Dry Cat Food - Chicken 750g"
click at [882, 410] on button "Save" at bounding box center [1135, 513] width 51 height 25
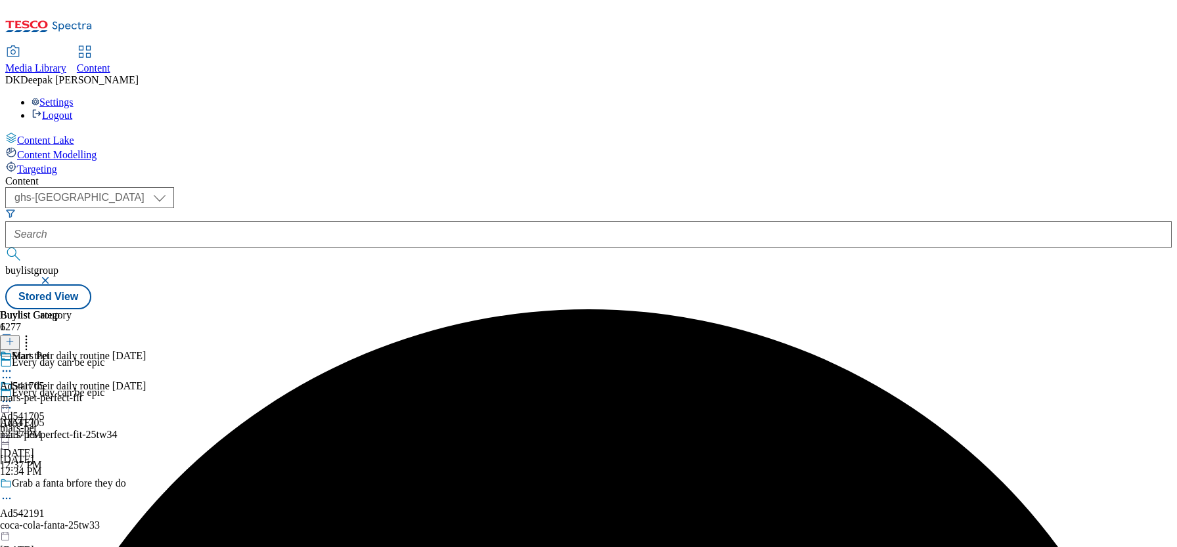
click at [13, 401] on icon at bounding box center [6, 407] width 13 height 13
click at [61, 410] on button "Edit" at bounding box center [43, 434] width 35 height 15
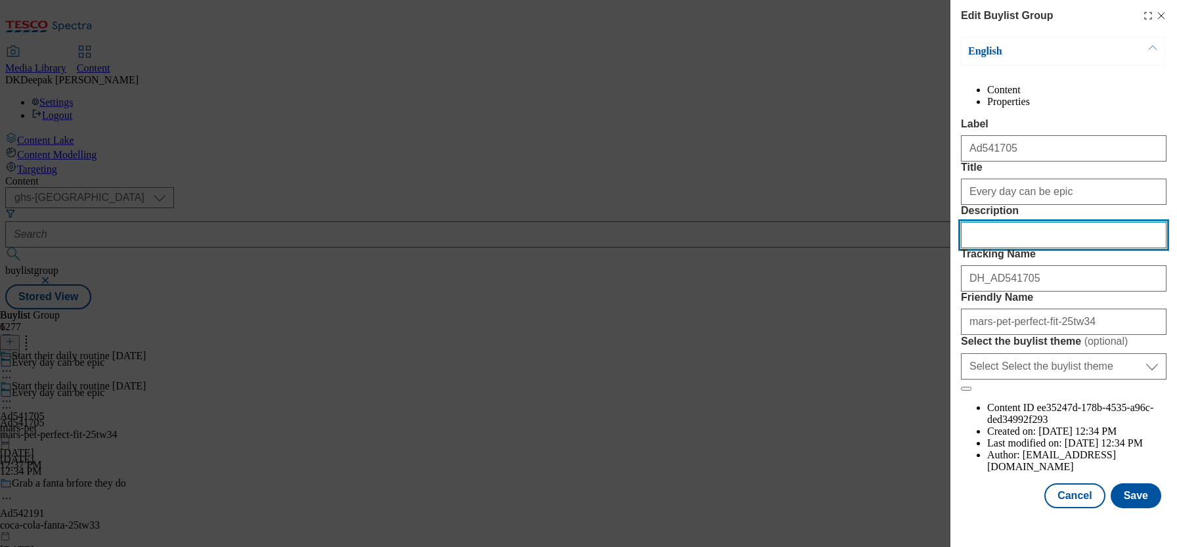
click at [882, 248] on input "Description" at bounding box center [1064, 235] width 206 height 26
paste input "Perfect Fit Adult 1+ Dry Cat Food - Chicken 750g"
type input "Perfect Fit Adult 1+ Dry Cat Food - Chicken 750g"
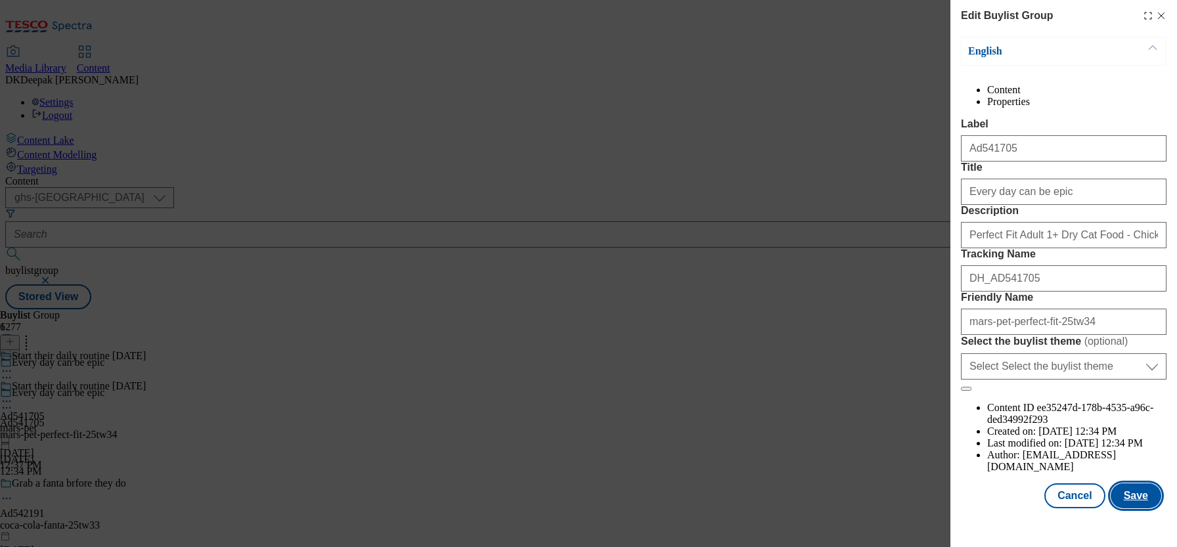
click at [882, 410] on button "Save" at bounding box center [1135, 495] width 51 height 25
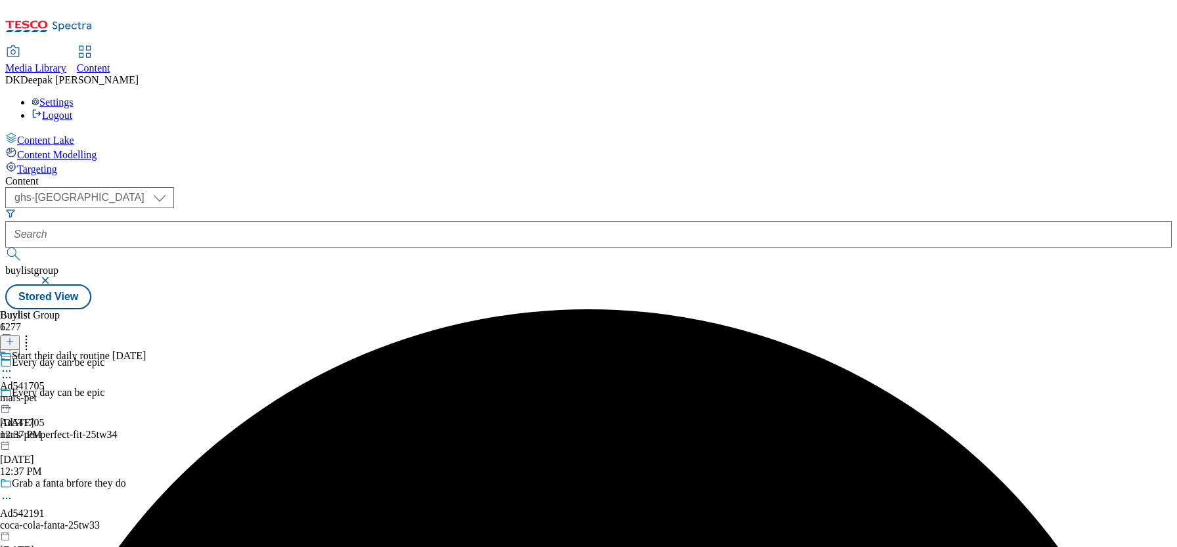
click at [16, 208] on icon "Search Filters" at bounding box center [10, 213] width 11 height 11
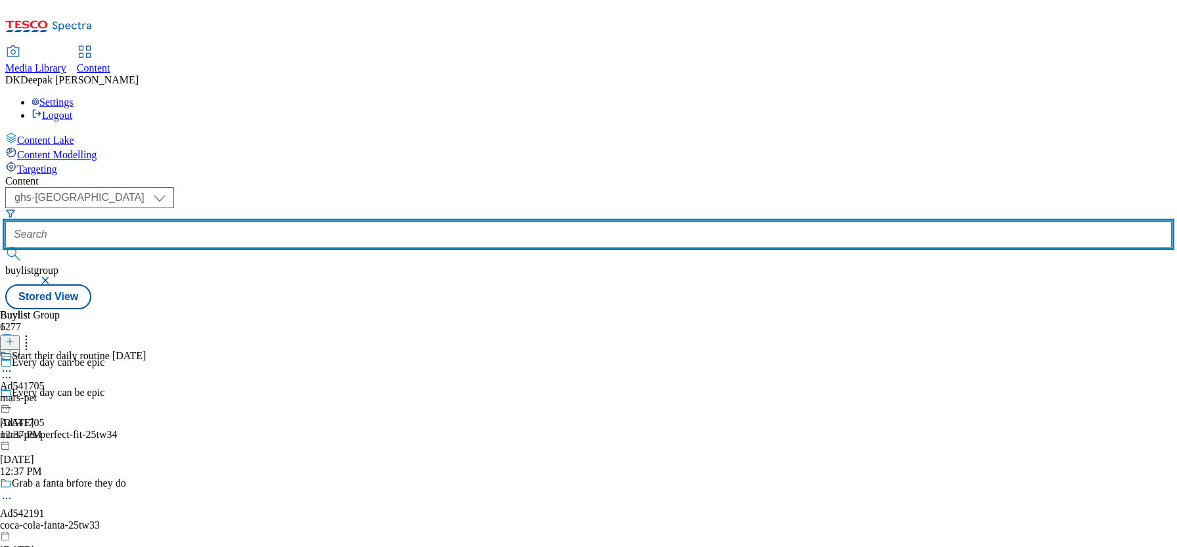
click at [305, 221] on input "text" at bounding box center [588, 234] width 1166 height 26
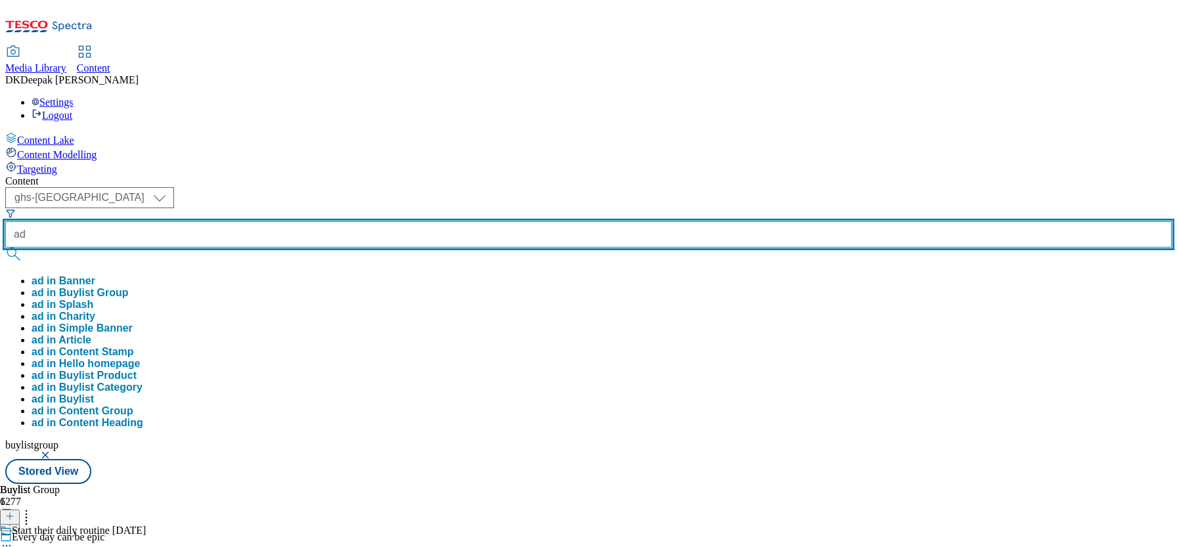
paste input "542103"
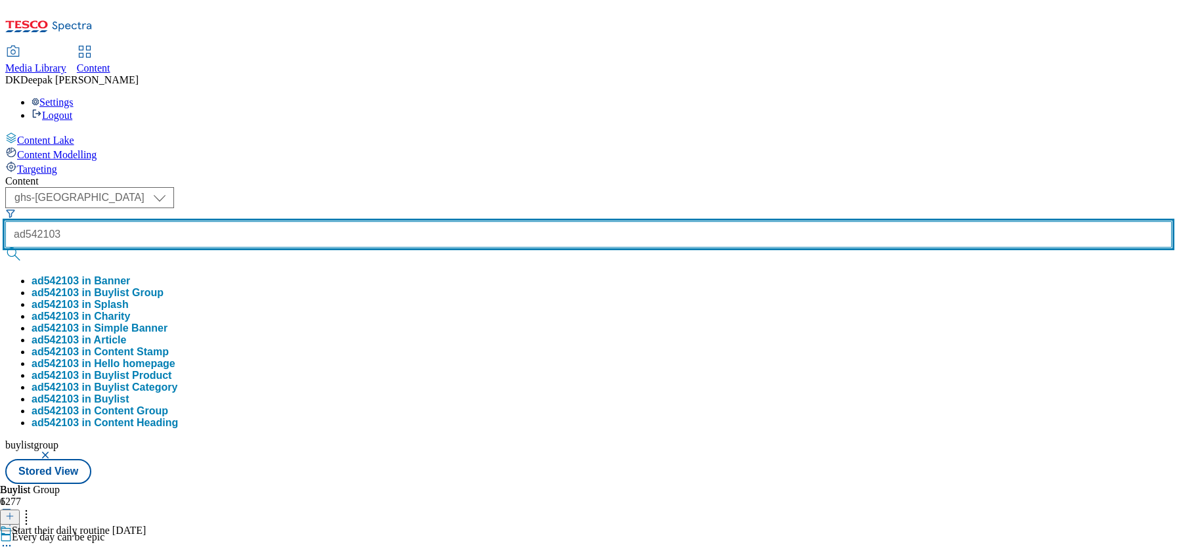
type input "ad542103"
click at [5, 248] on button "submit" at bounding box center [14, 254] width 18 height 13
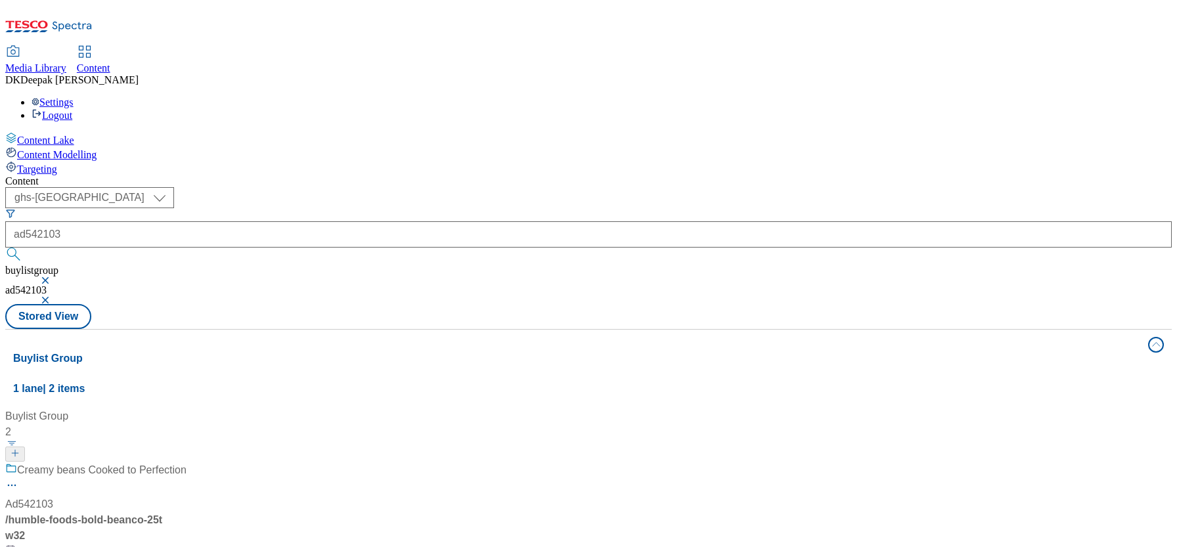
click at [186, 410] on div "Creamy beans Cooked to Perfection Ad542103 / humble-foods-bold-beanco-25tw32 Se…" at bounding box center [95, 526] width 181 height 129
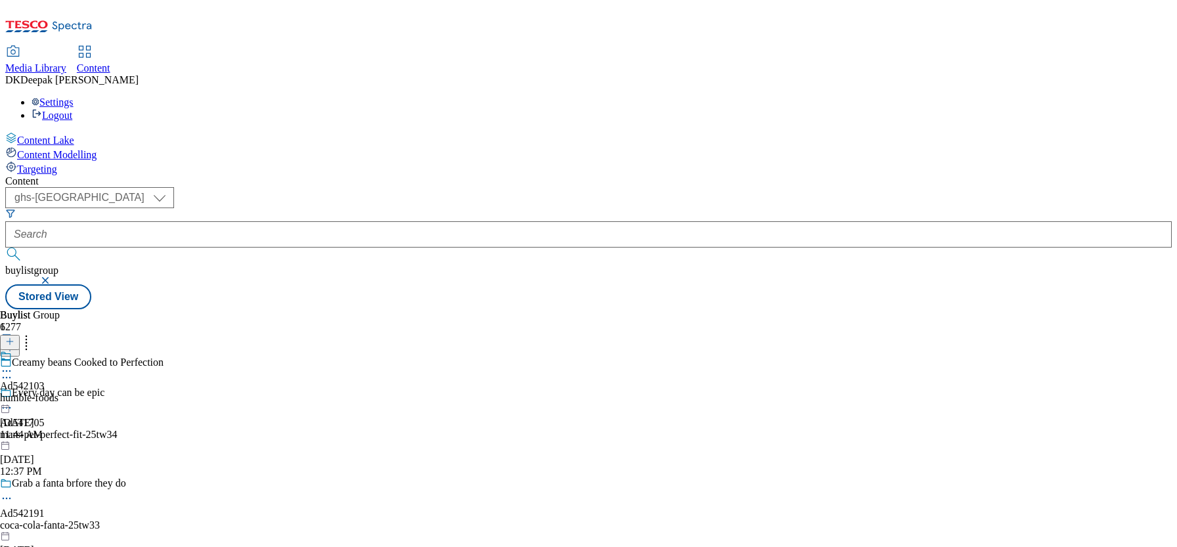
click at [13, 371] on icon at bounding box center [6, 377] width 13 height 13
click at [58, 410] on div "Ad542103 humble-foods Sep 18, 2025 11:44 AM" at bounding box center [29, 395] width 58 height 91
click at [13, 371] on icon at bounding box center [6, 377] width 13 height 13
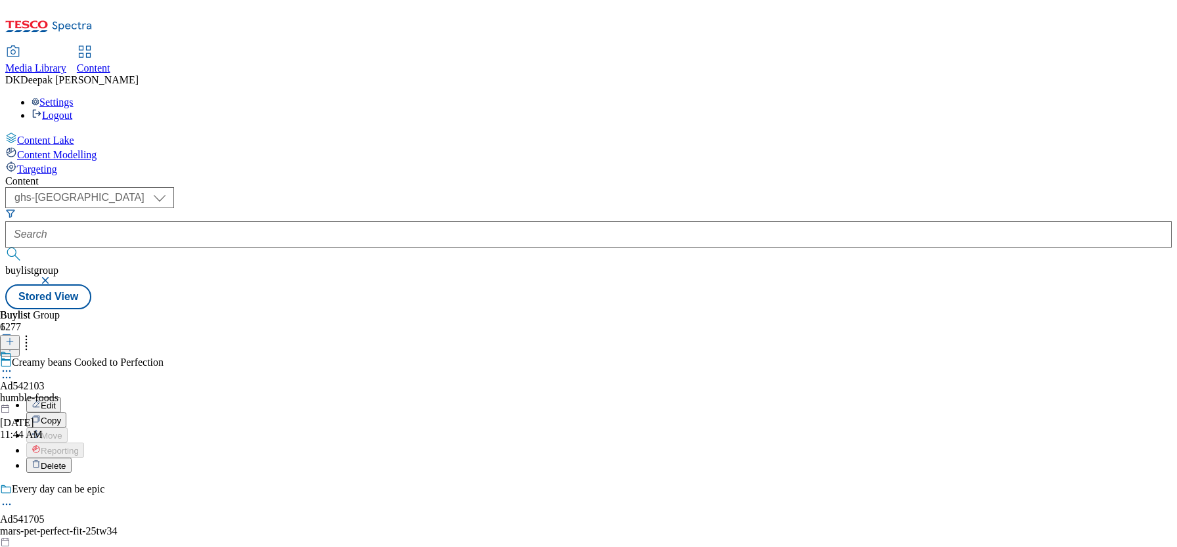
click at [61, 397] on button "Edit" at bounding box center [43, 404] width 35 height 15
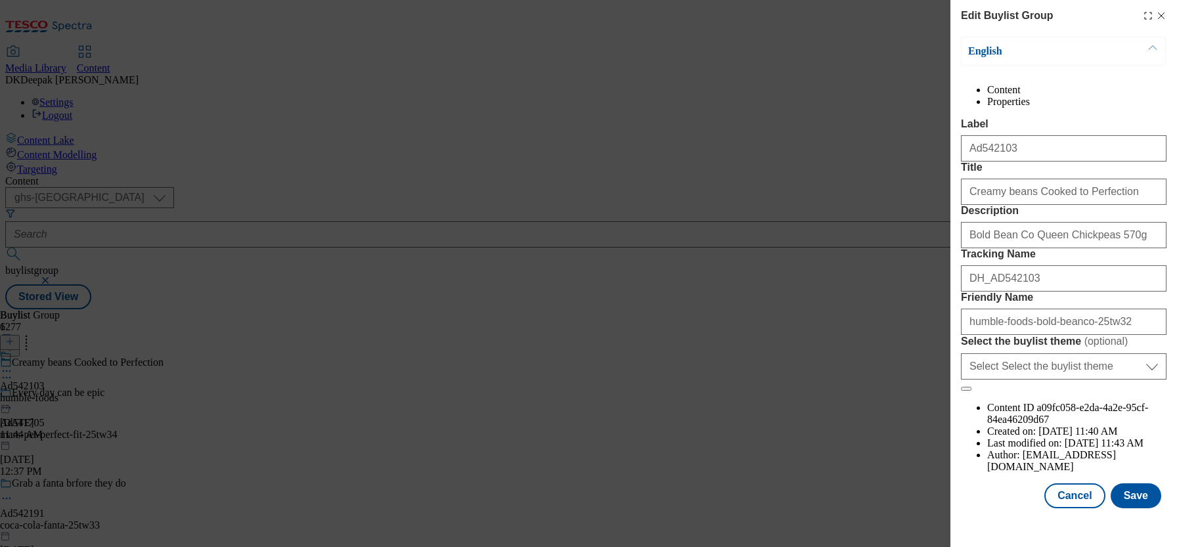
scroll to position [56, 0]
click at [882, 335] on input "humble-foods-bold-beanco-25tw32" at bounding box center [1064, 322] width 206 height 26
click at [882, 410] on button "Cancel" at bounding box center [1074, 495] width 60 height 25
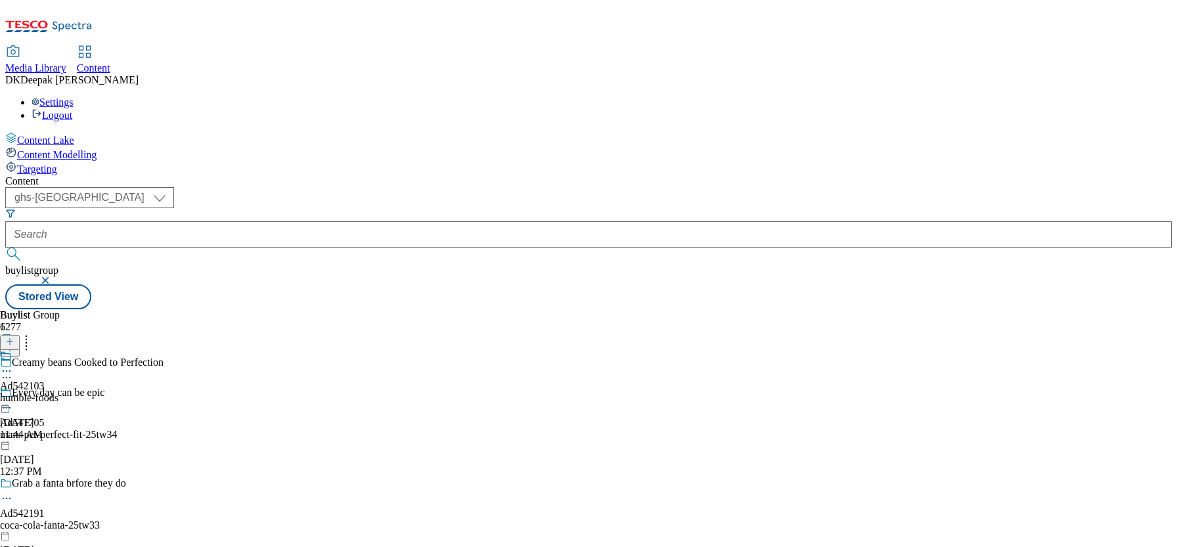
click at [58, 392] on div "humble-foods" at bounding box center [29, 398] width 58 height 12
click at [13, 364] on icon at bounding box center [6, 370] width 13 height 13
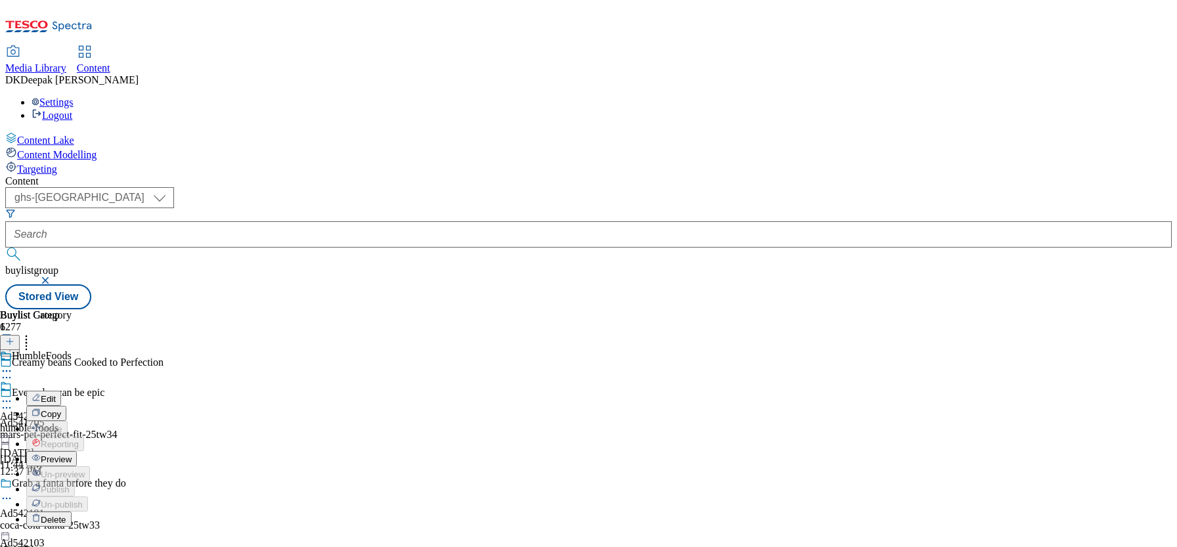
click at [72, 410] on span "Preview" at bounding box center [56, 459] width 31 height 10
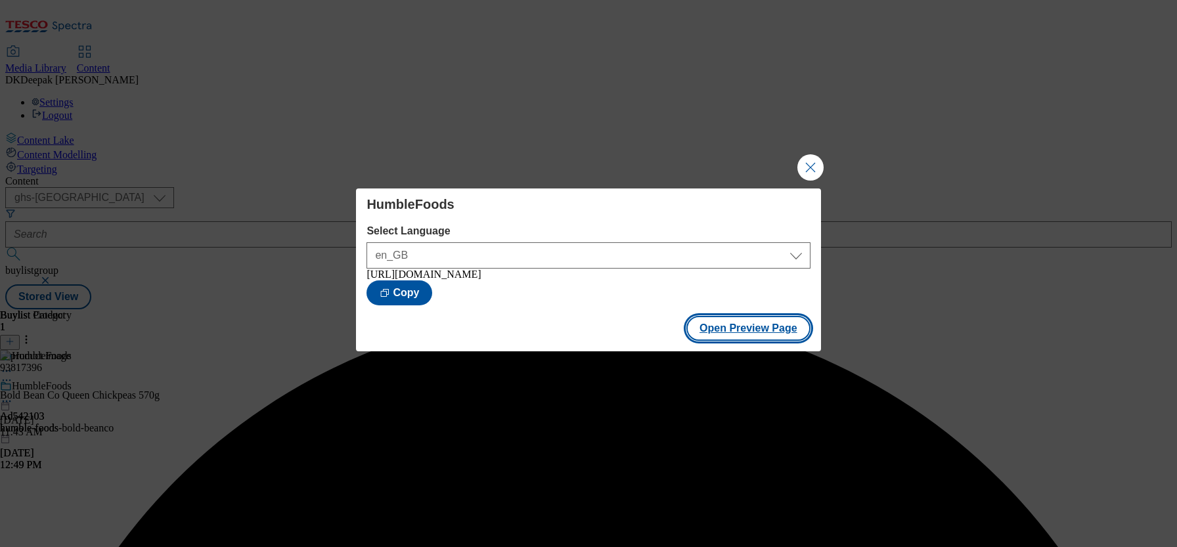
click at [747, 335] on button "Open Preview Page" at bounding box center [748, 328] width 124 height 25
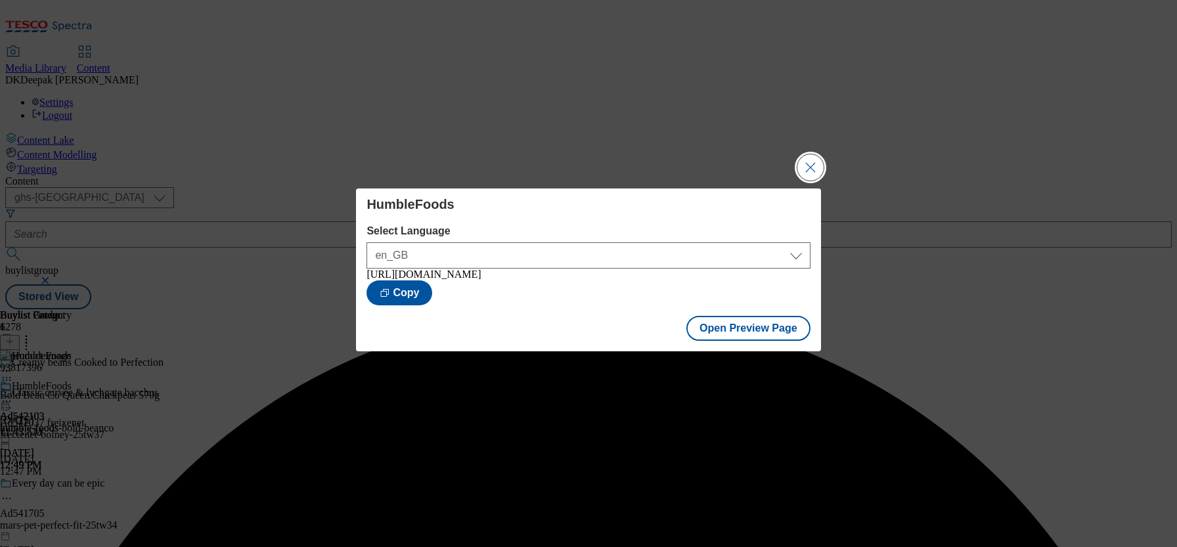
click at [808, 158] on button "Close Modal" at bounding box center [810, 167] width 26 height 26
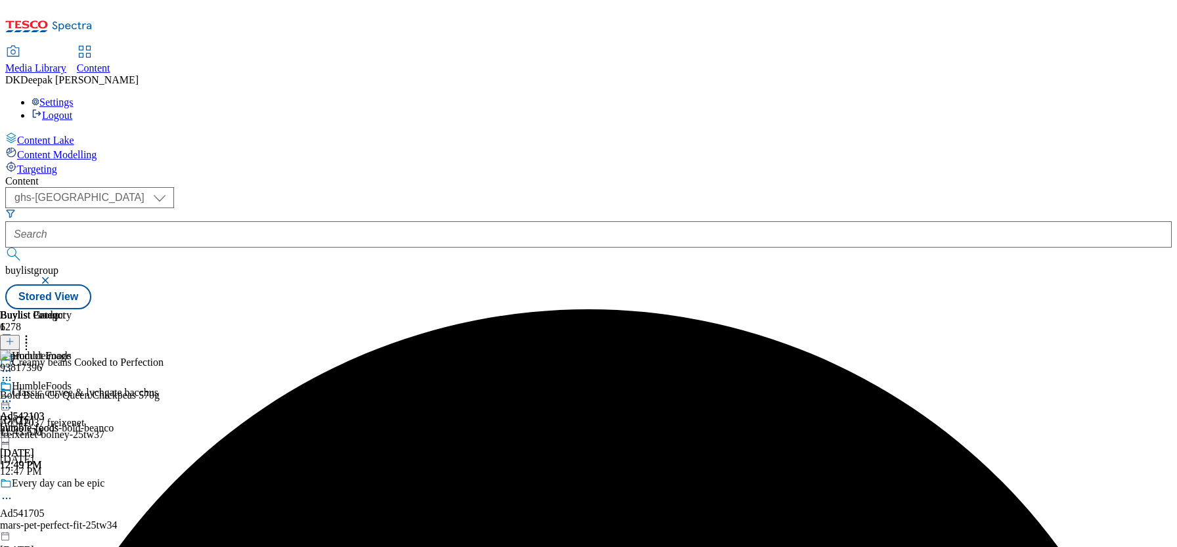
click at [13, 395] on icon at bounding box center [6, 401] width 13 height 13
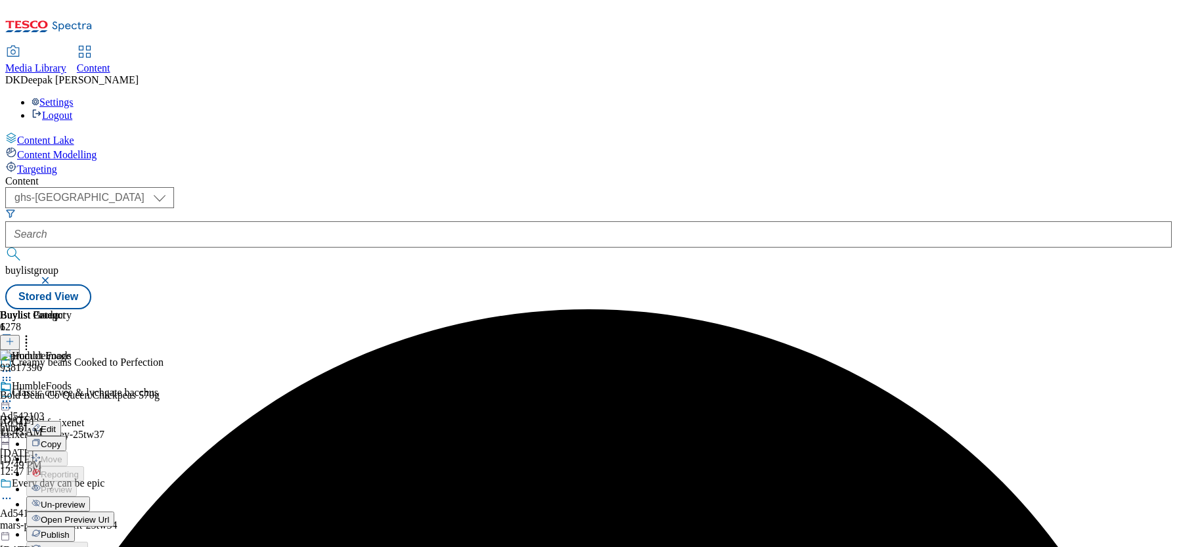
click at [70, 410] on span "Publish" at bounding box center [55, 535] width 29 height 10
